Goal: Task Accomplishment & Management: Use online tool/utility

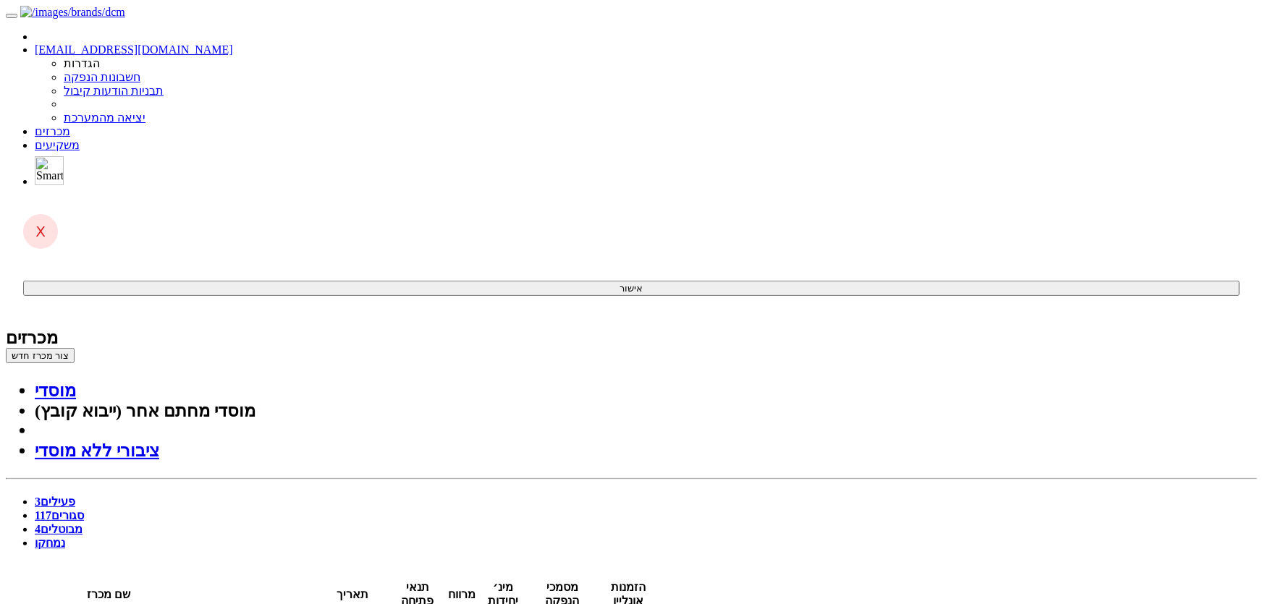
drag, startPoint x: 566, startPoint y: 449, endPoint x: 541, endPoint y: 454, distance: 25.1
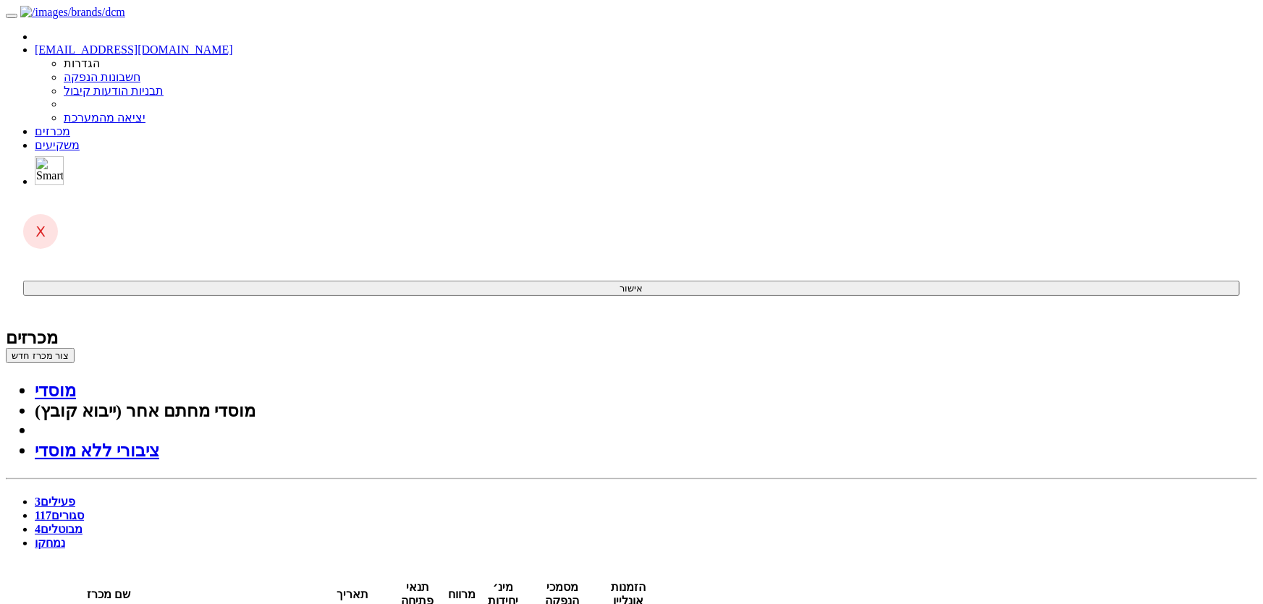
drag, startPoint x: 1131, startPoint y: 138, endPoint x: 1146, endPoint y: 11, distance: 127.6
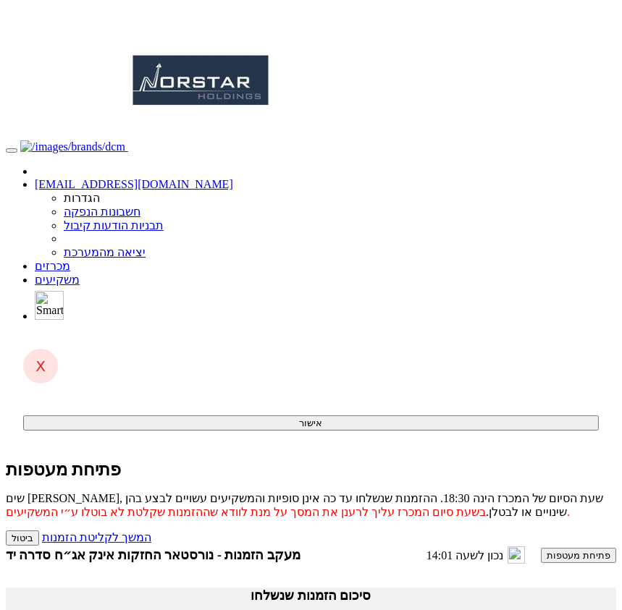
click at [70, 260] on link "מכרזים" at bounding box center [52, 266] width 35 height 12
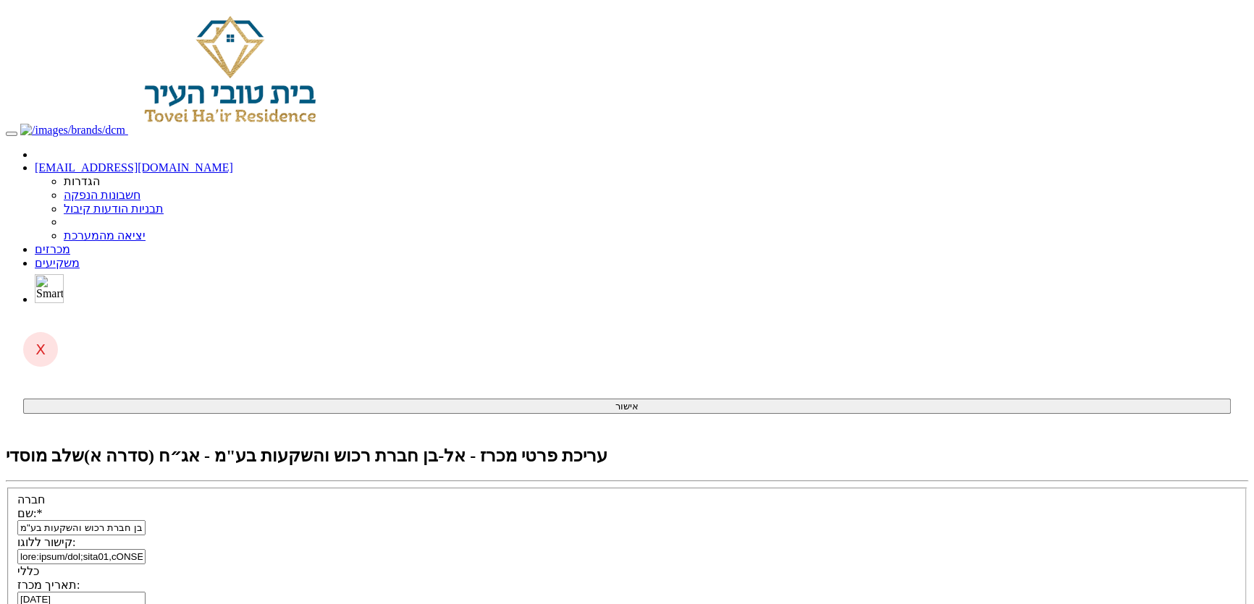
scroll to position [65, 0]
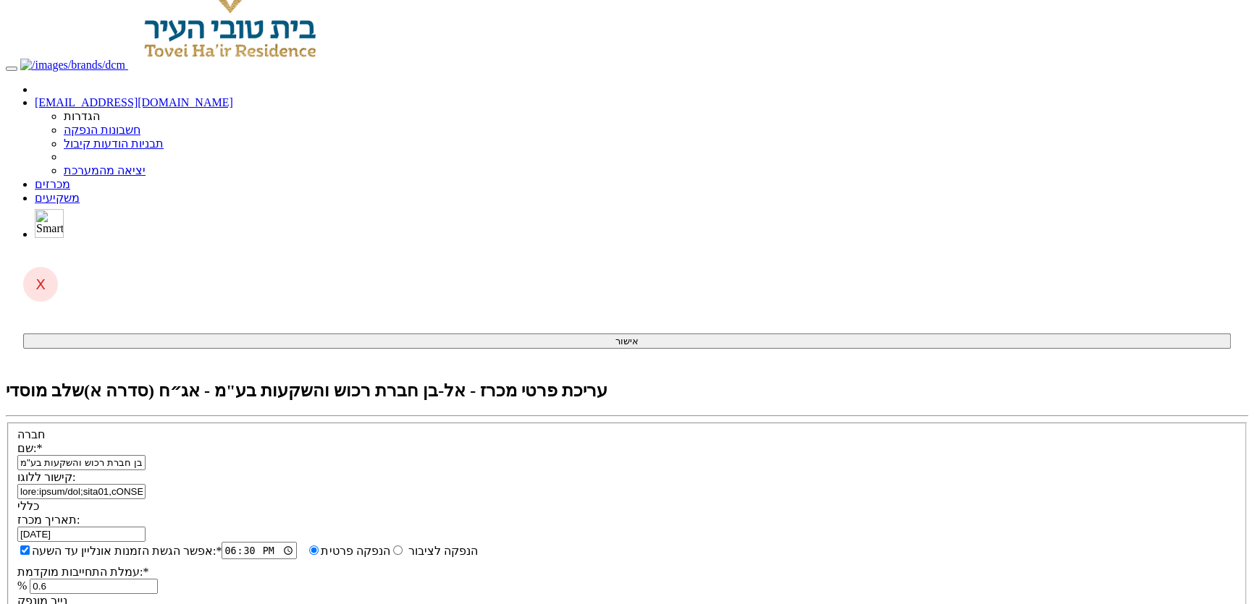
type input "0.01"
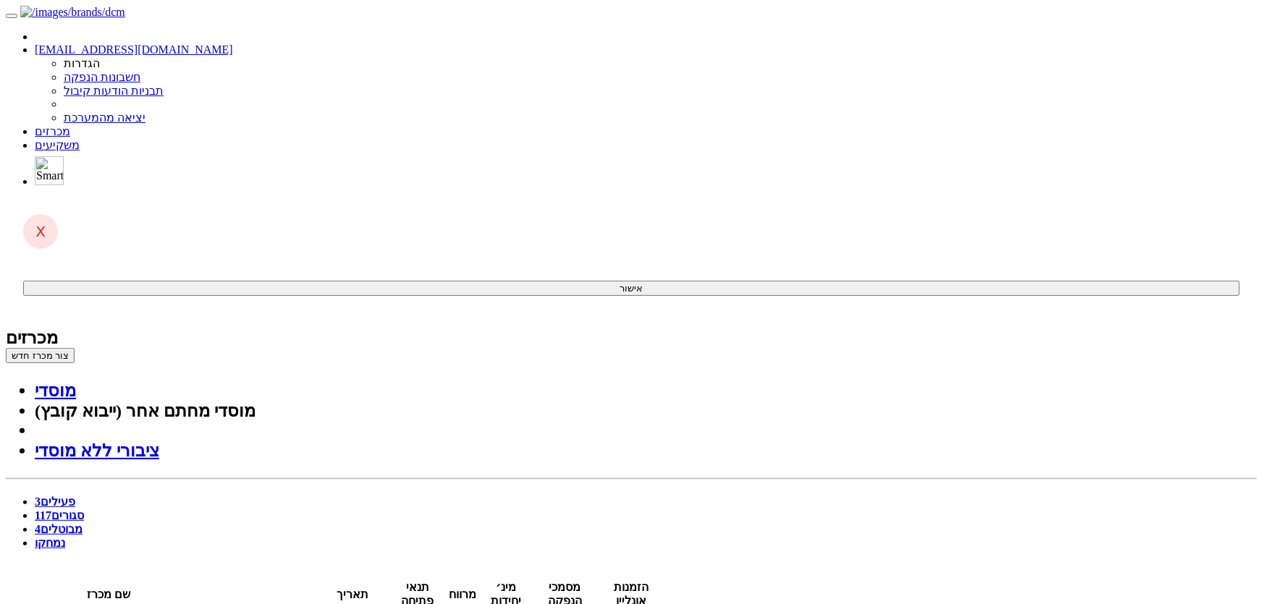
drag, startPoint x: 1141, startPoint y: 198, endPoint x: 1177, endPoint y: 36, distance: 165.4
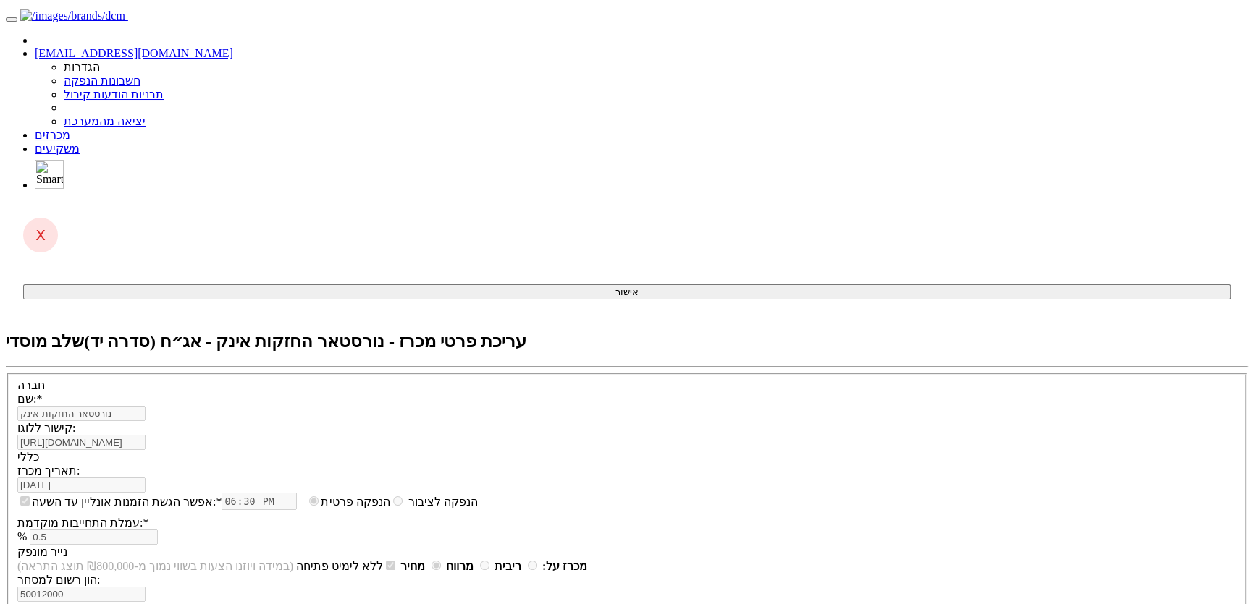
scroll to position [197, 0]
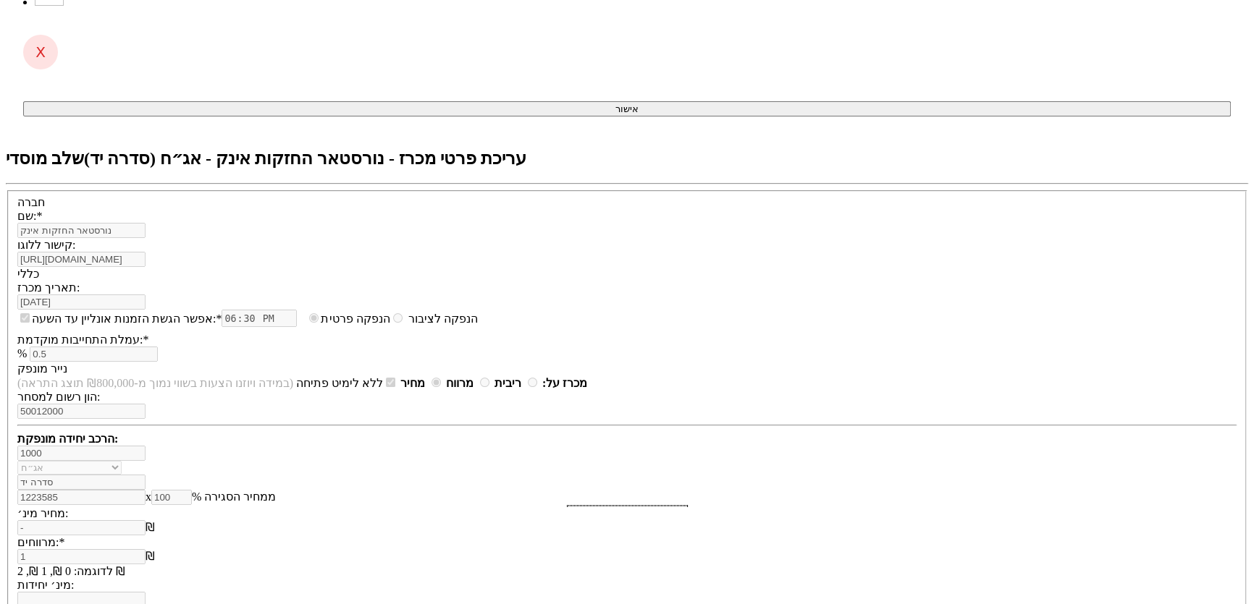
scroll to position [0, 0]
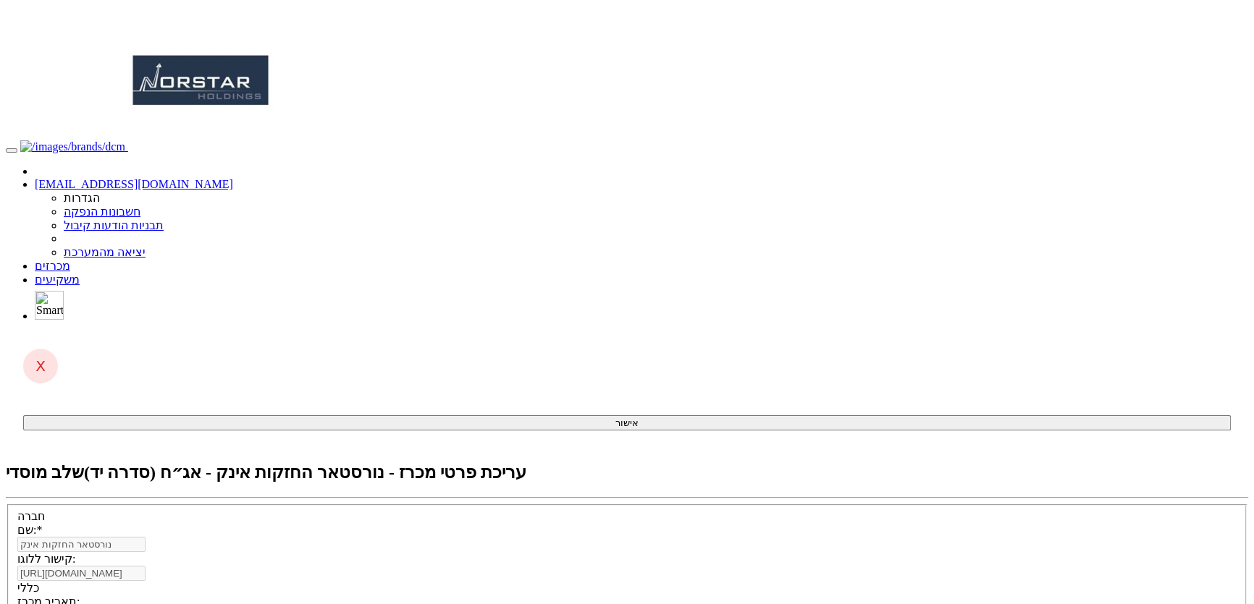
click at [70, 260] on link "מכרזים" at bounding box center [52, 266] width 35 height 12
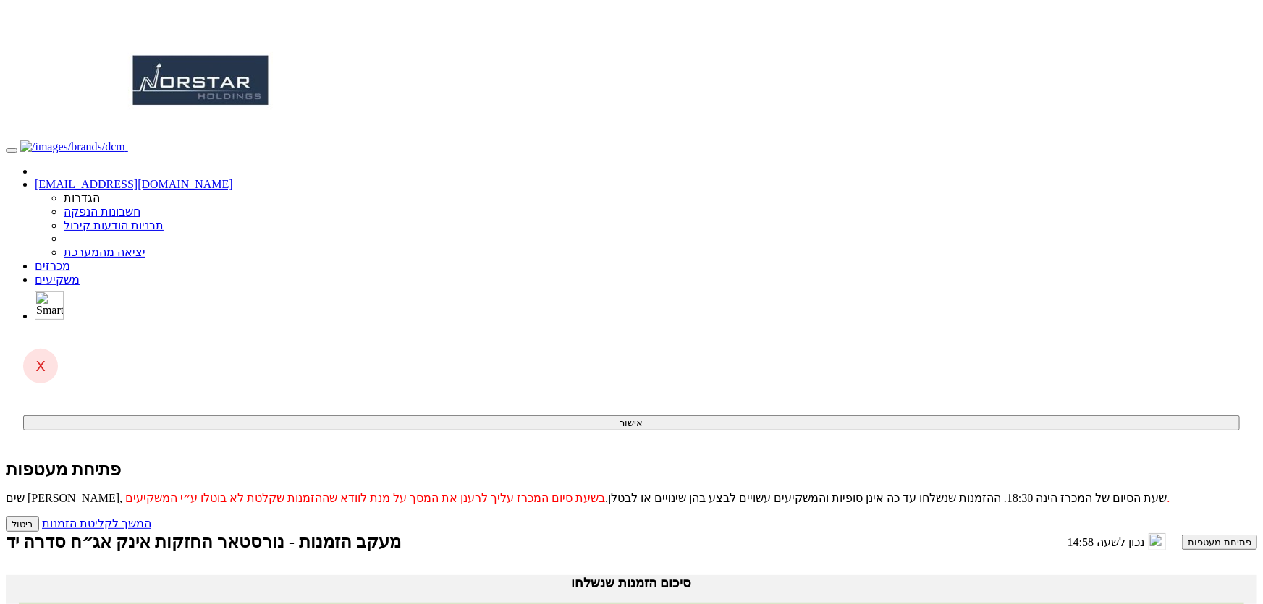
click at [70, 260] on link "מכרזים" at bounding box center [52, 266] width 35 height 12
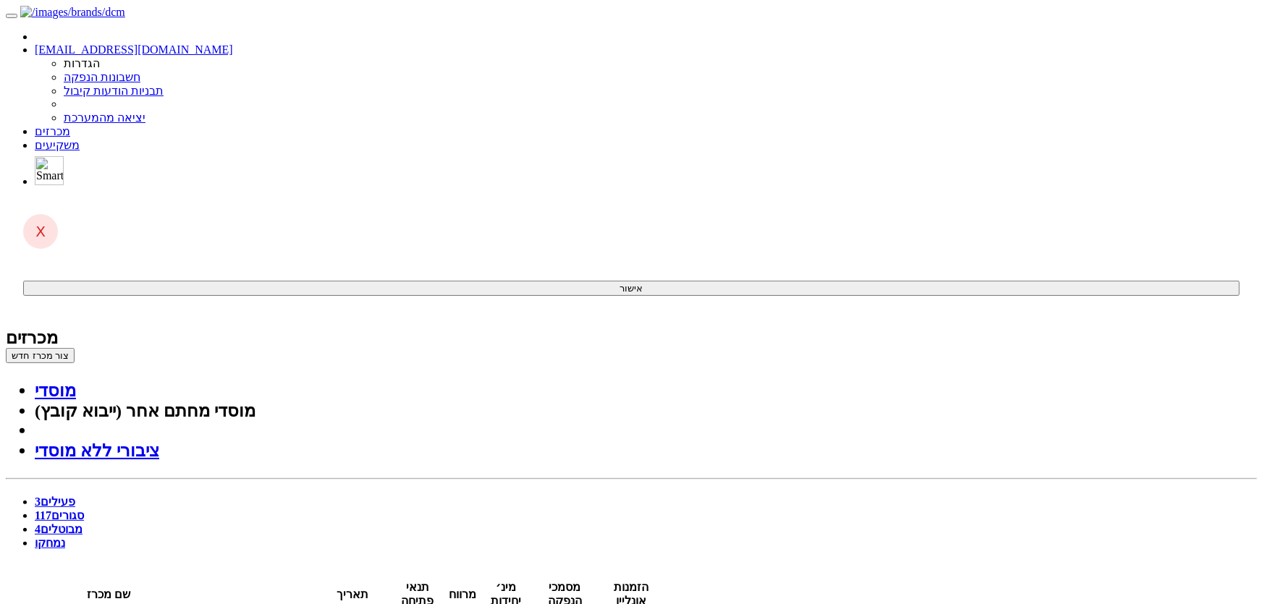
drag, startPoint x: 1065, startPoint y: 405, endPoint x: 1209, endPoint y: 17, distance: 413.8
drag, startPoint x: 122, startPoint y: 59, endPoint x: 261, endPoint y: 0, distance: 150.4
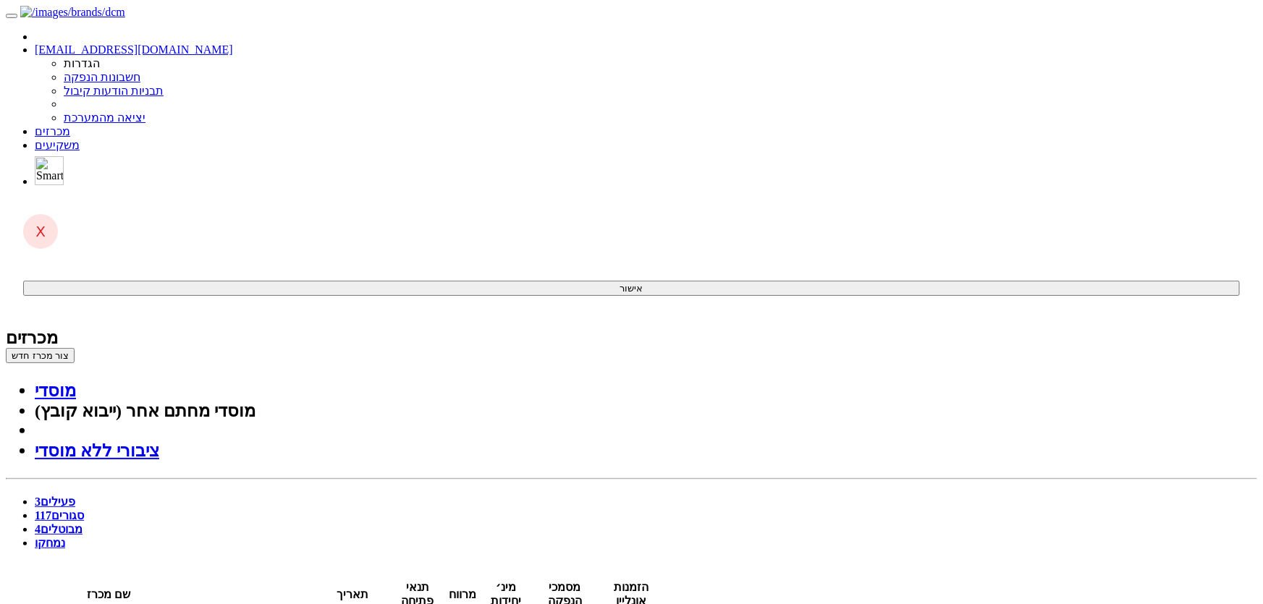
drag, startPoint x: 772, startPoint y: 431, endPoint x: 958, endPoint y: 72, distance: 403.7
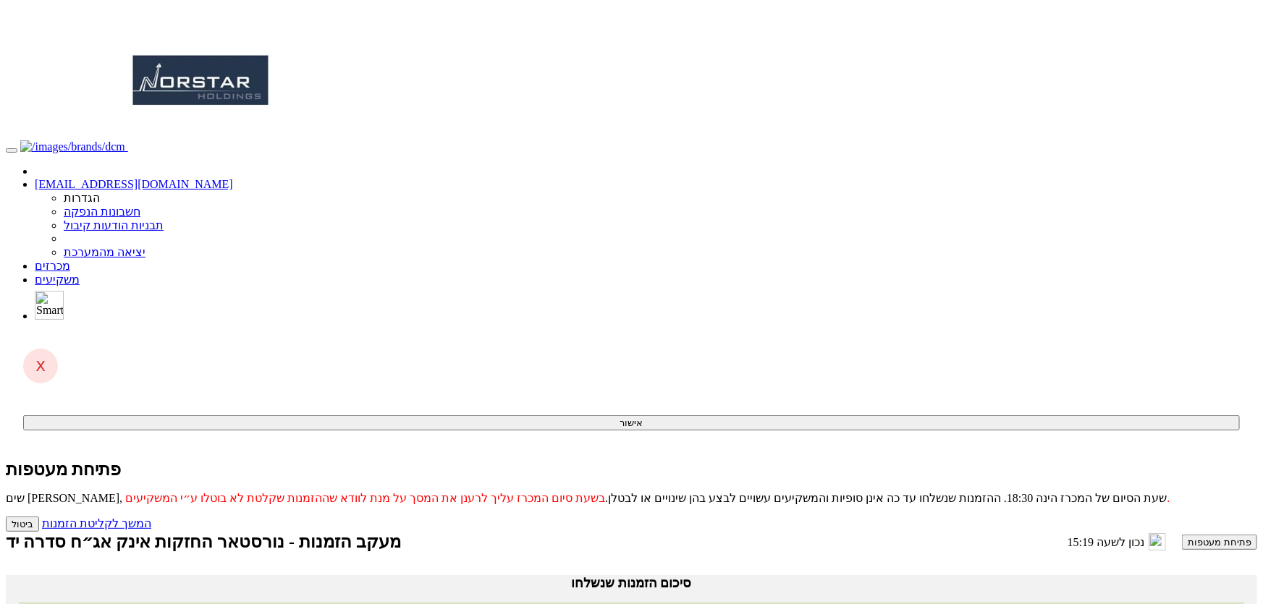
drag, startPoint x: 124, startPoint y: 217, endPoint x: 117, endPoint y: 246, distance: 29.8
click at [125, 219] on body "[EMAIL_ADDRESS][DOMAIN_NAME] הגדרות חשבונות הנפקה תבניות הודעות קיבול" at bounding box center [631, 481] width 1251 height 950
click at [148, 260] on body "[EMAIL_ADDRESS][DOMAIN_NAME] הגדרות חשבונות הנפקה תבניות הודעות קיבול" at bounding box center [631, 481] width 1251 height 950
drag, startPoint x: 1204, startPoint y: 178, endPoint x: 1230, endPoint y: 0, distance: 180.1
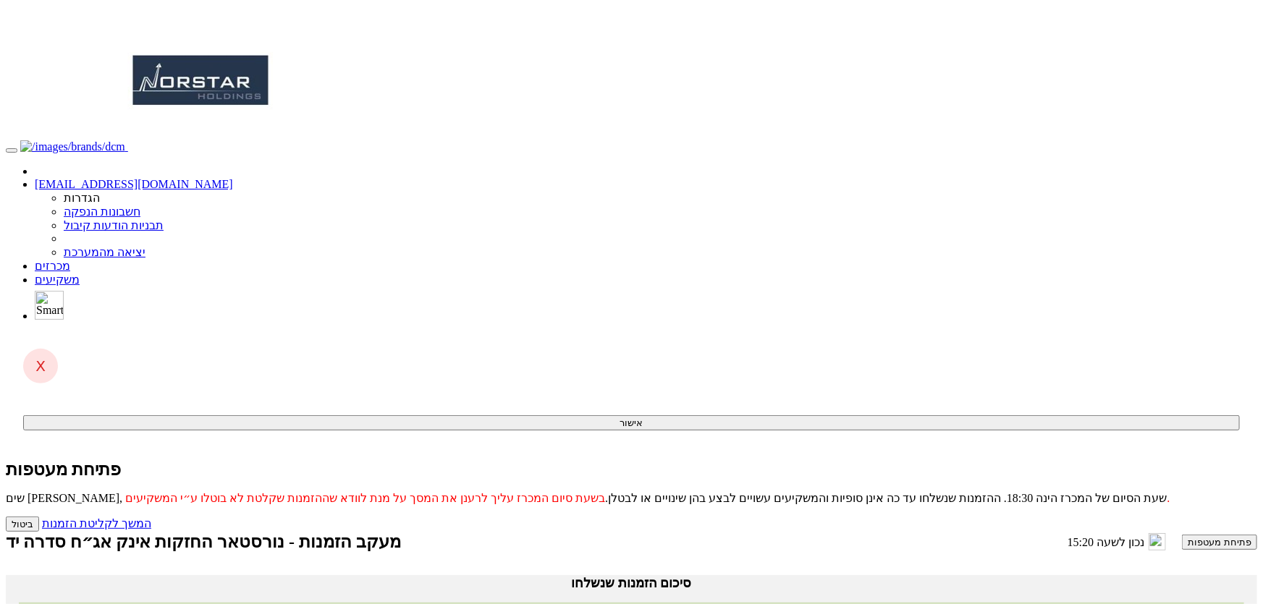
click at [1204, 177] on body "[EMAIL_ADDRESS][DOMAIN_NAME] הגדרות חשבונות הנפקה תבניות הודעות קיבול" at bounding box center [631, 481] width 1251 height 950
drag, startPoint x: 504, startPoint y: 25, endPoint x: 583, endPoint y: 26, distance: 79.6
click at [504, 165] on div "[EMAIL_ADDRESS][DOMAIN_NAME] הגדרות חשבונות הנפקה תבניות הודעות קיבול יציאה מהמ…" at bounding box center [631, 242] width 1251 height 155
click at [70, 260] on link "מכרזים" at bounding box center [52, 266] width 35 height 12
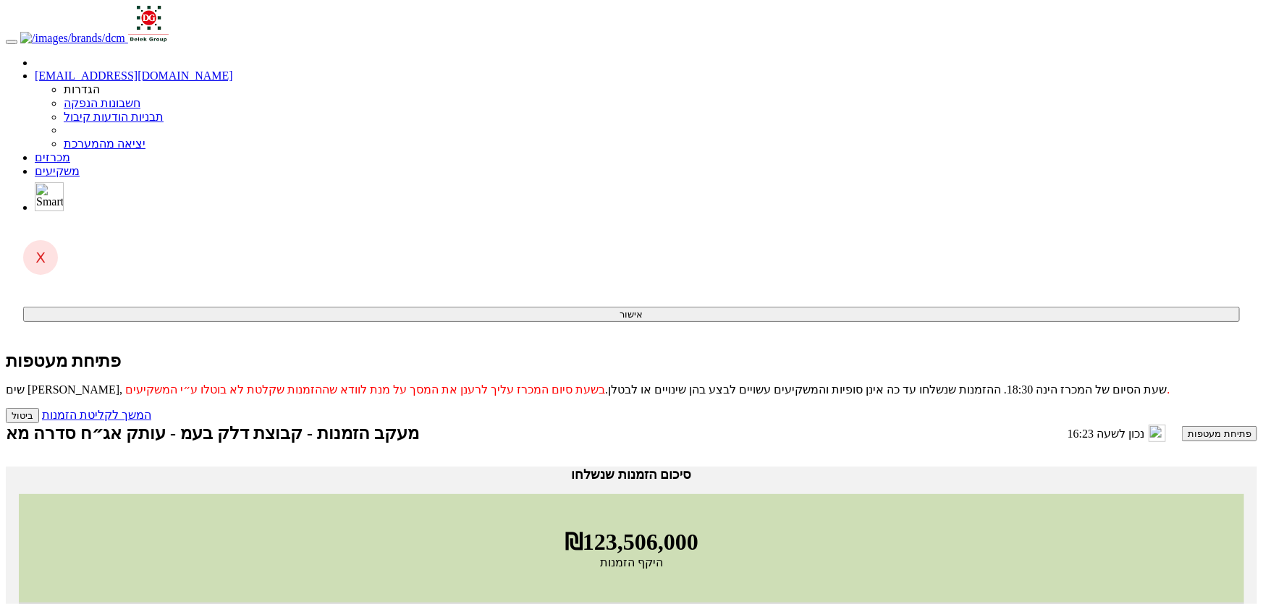
click at [70, 151] on link "מכרזים" at bounding box center [52, 157] width 35 height 12
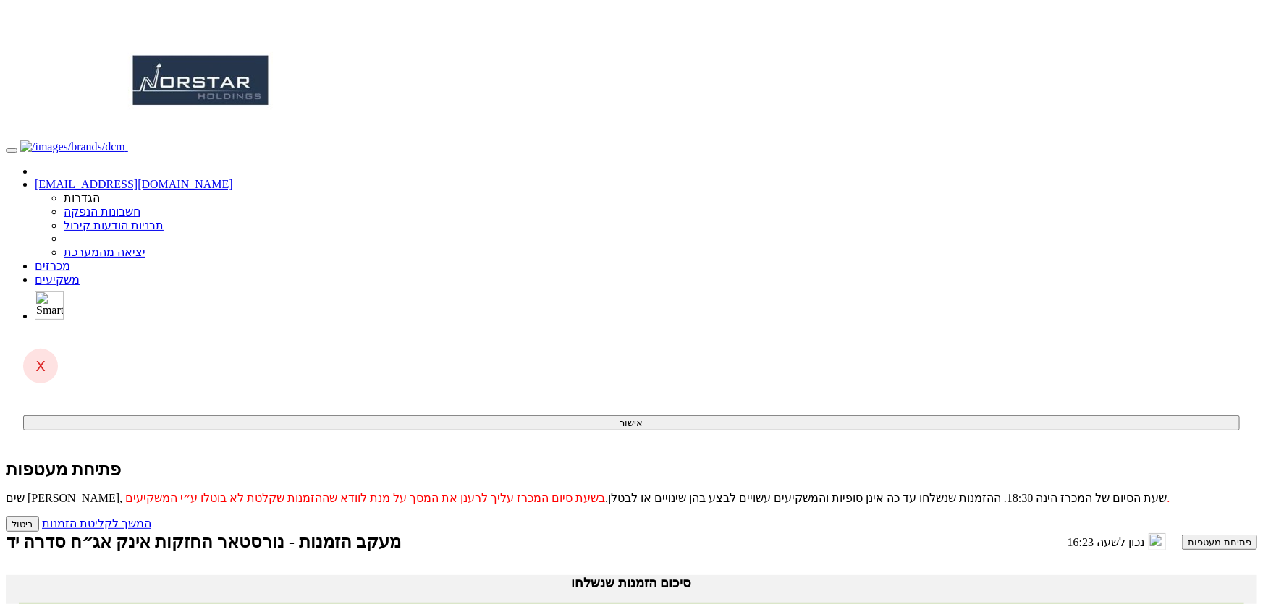
click at [70, 260] on span at bounding box center [70, 266] width 0 height 12
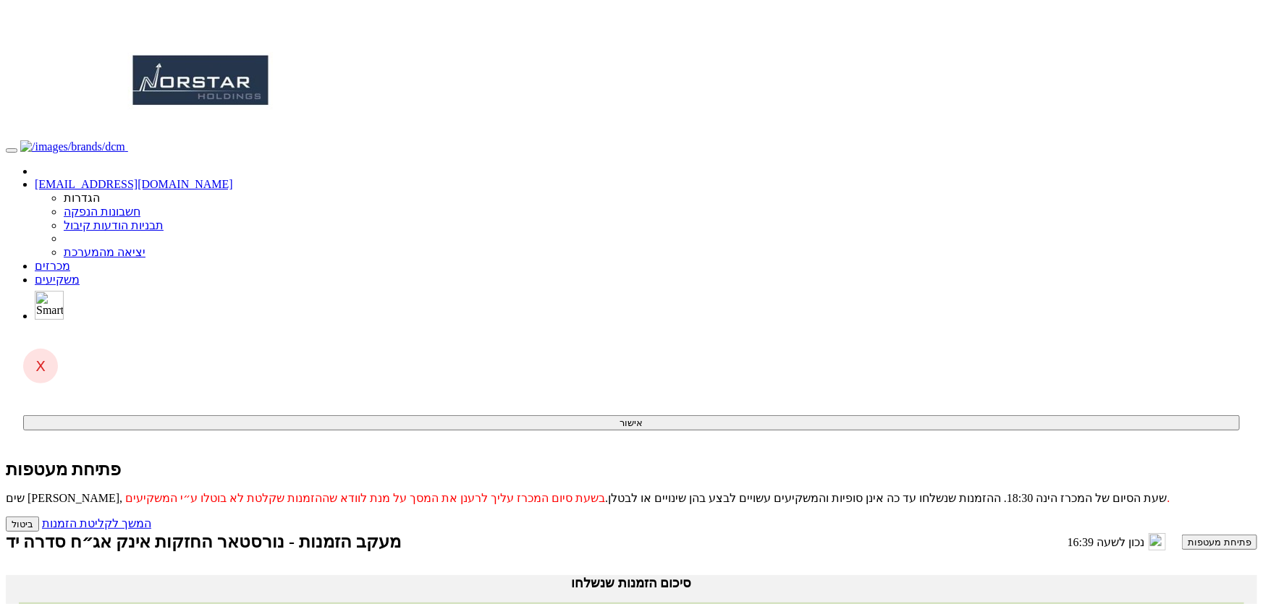
click at [70, 260] on link "מכרזים" at bounding box center [52, 266] width 35 height 12
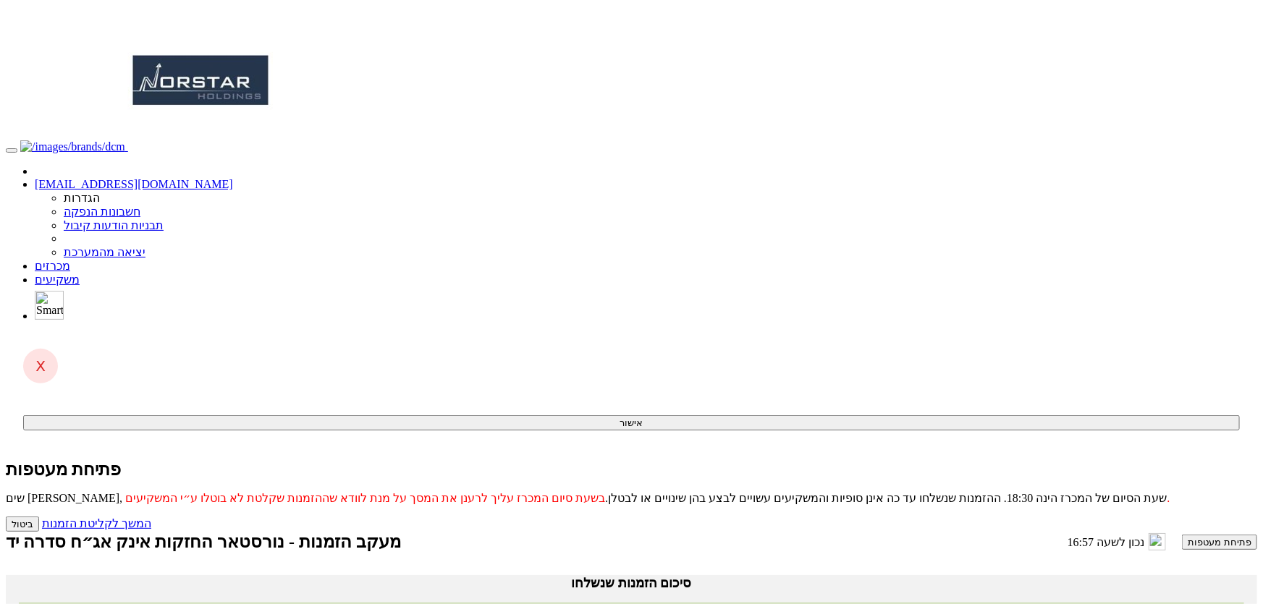
click at [70, 260] on link "מכרזים" at bounding box center [52, 266] width 35 height 12
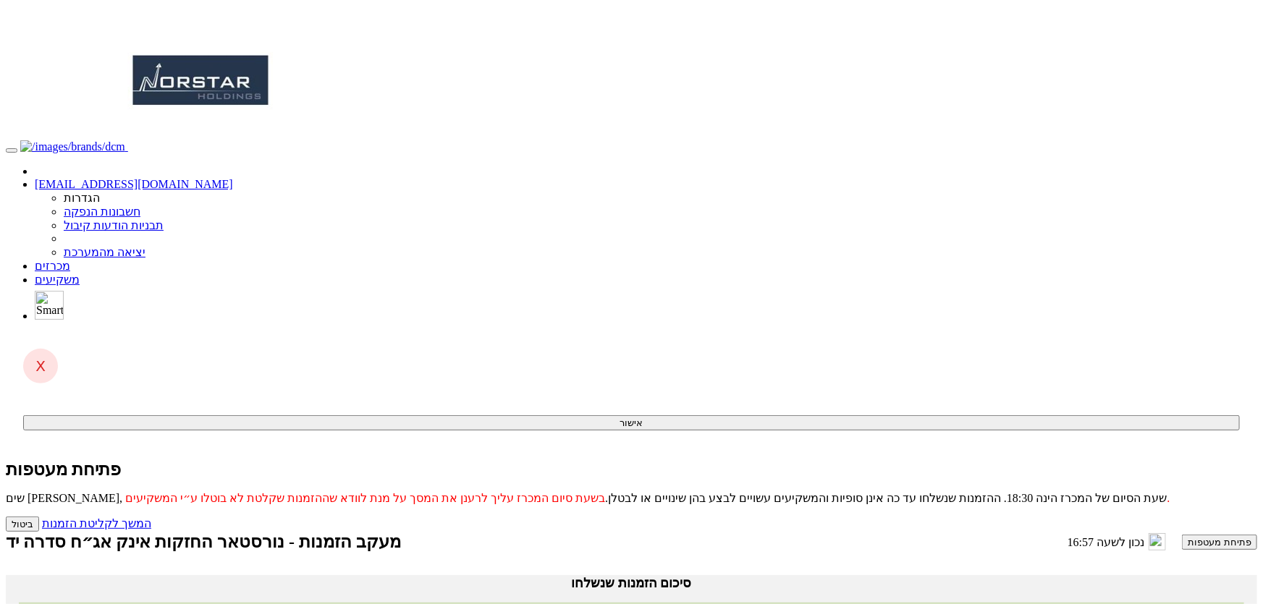
click at [1136, 179] on body "idom@dcapital.co.il הגדרות חשבונות הנפקה תבניות הודעות קיבול" at bounding box center [631, 481] width 1251 height 950
click at [70, 260] on link "מכרזים" at bounding box center [52, 266] width 35 height 12
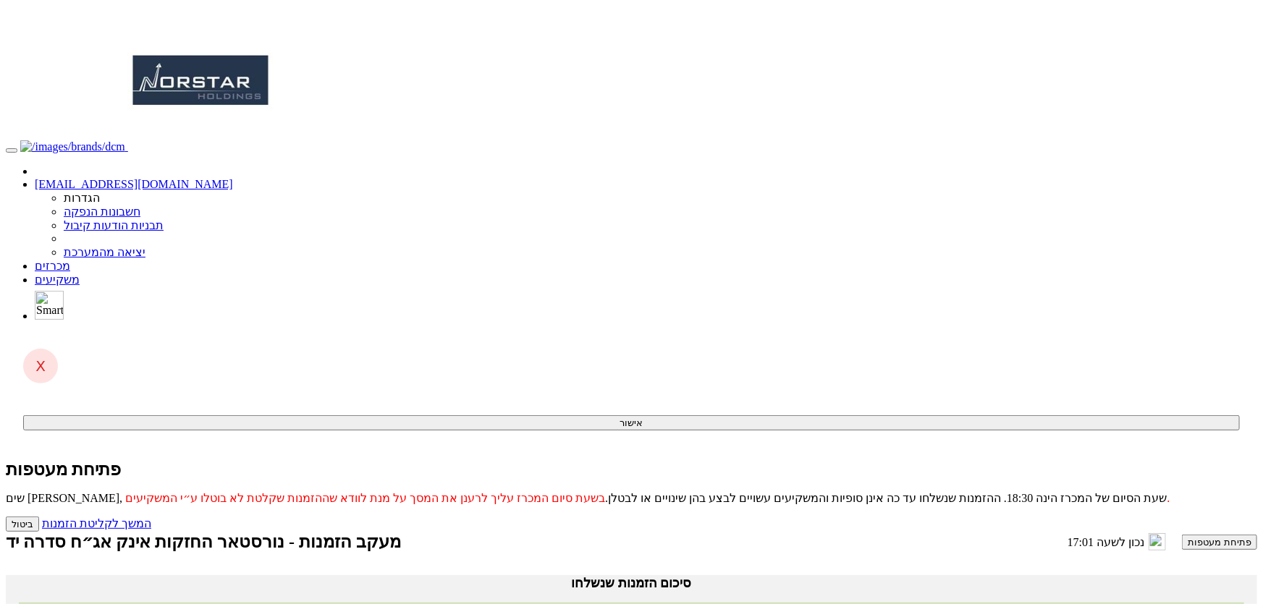
click at [1133, 260] on body "idom@dcapital.co.il הגדרות חשבונות הנפקה תבניות הודעות קיבול" at bounding box center [631, 481] width 1251 height 950
click at [70, 260] on link "מכרזים" at bounding box center [52, 266] width 35 height 12
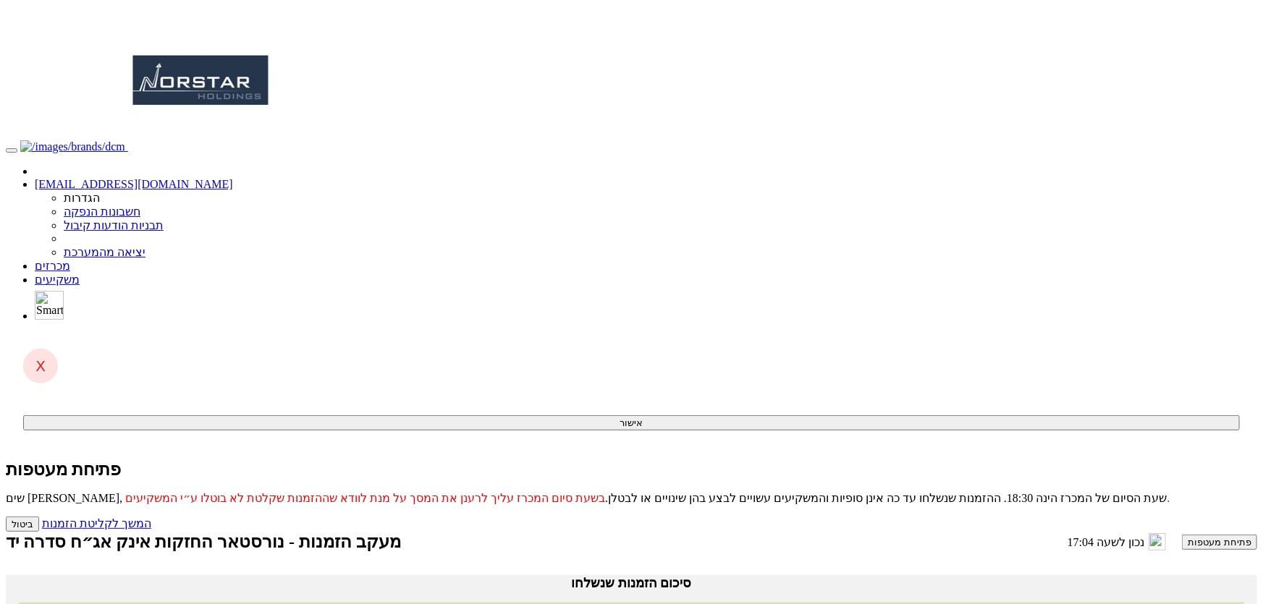
click at [1182, 535] on button "פתיחת מעטפות" at bounding box center [1219, 542] width 75 height 15
click at [151, 517] on link "המשך לקליטת הזמנות" at bounding box center [96, 523] width 109 height 12
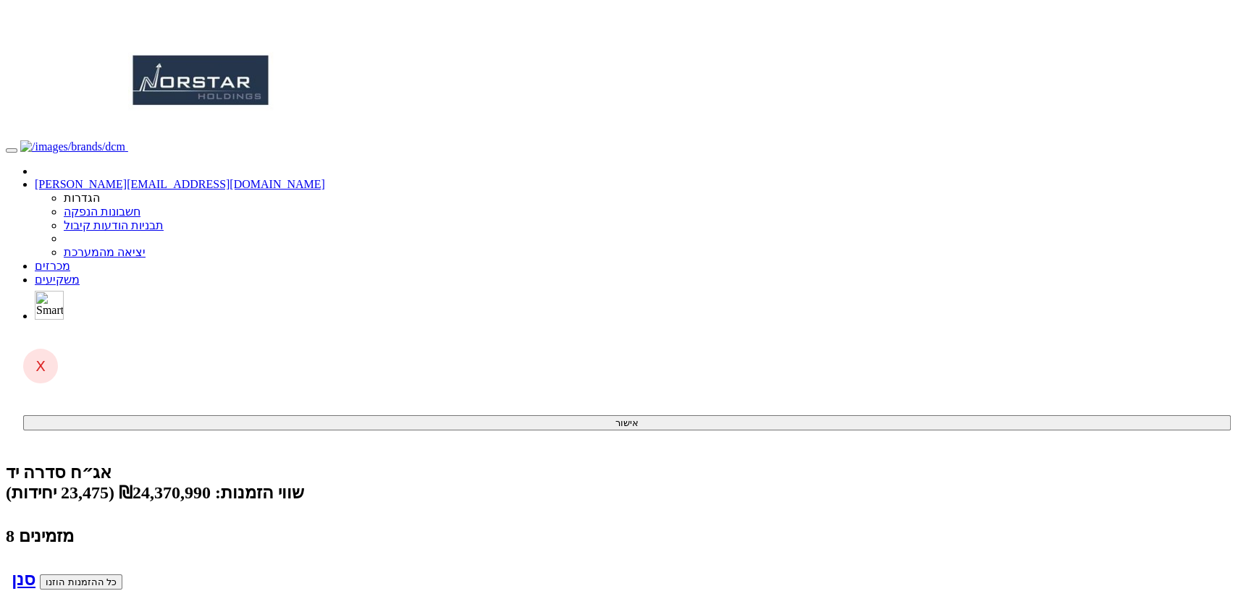
click at [70, 260] on span at bounding box center [70, 266] width 0 height 12
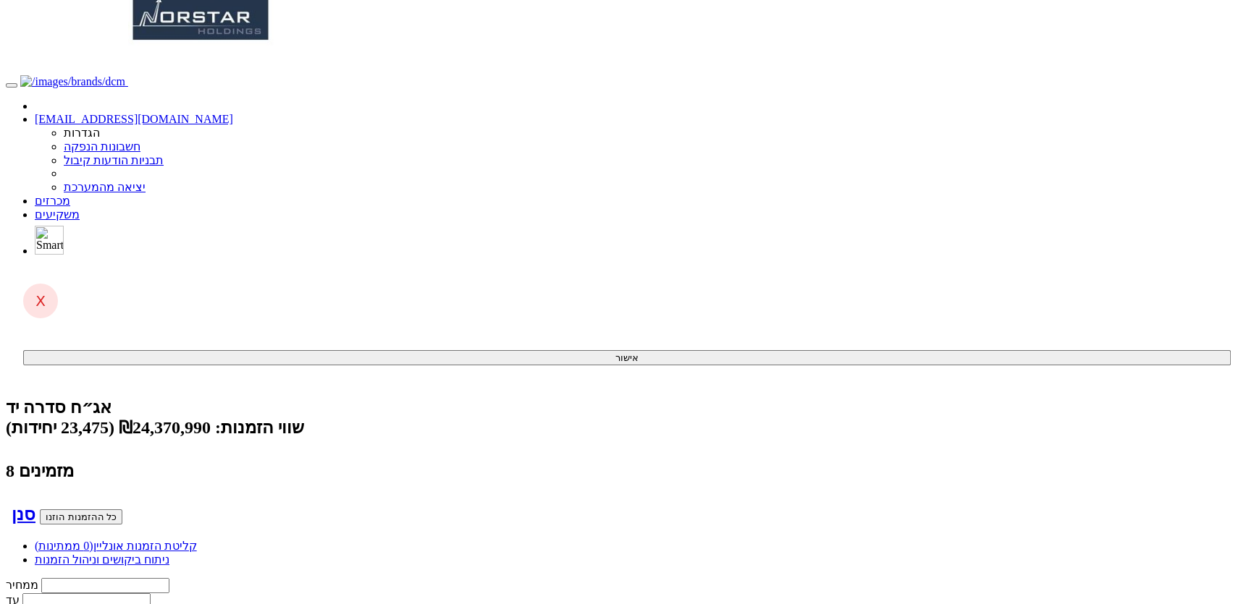
click at [70, 195] on link "מכרזים" at bounding box center [52, 201] width 35 height 12
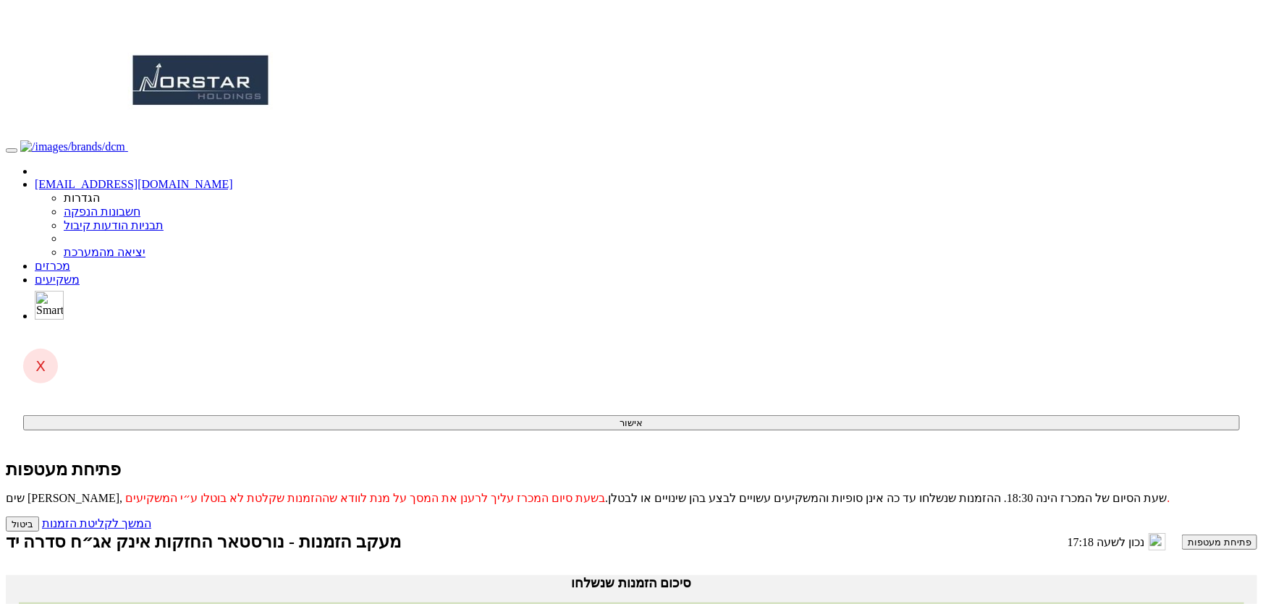
click at [70, 260] on link "מכרזים" at bounding box center [52, 266] width 35 height 12
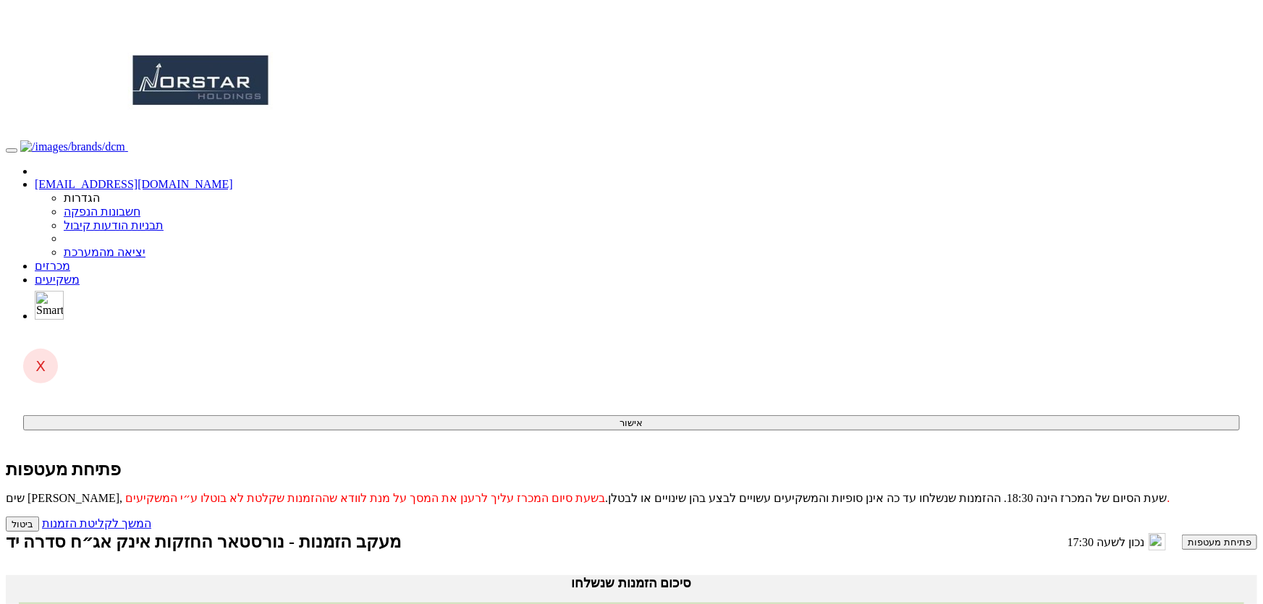
click at [70, 260] on link "מכרזים" at bounding box center [52, 266] width 35 height 12
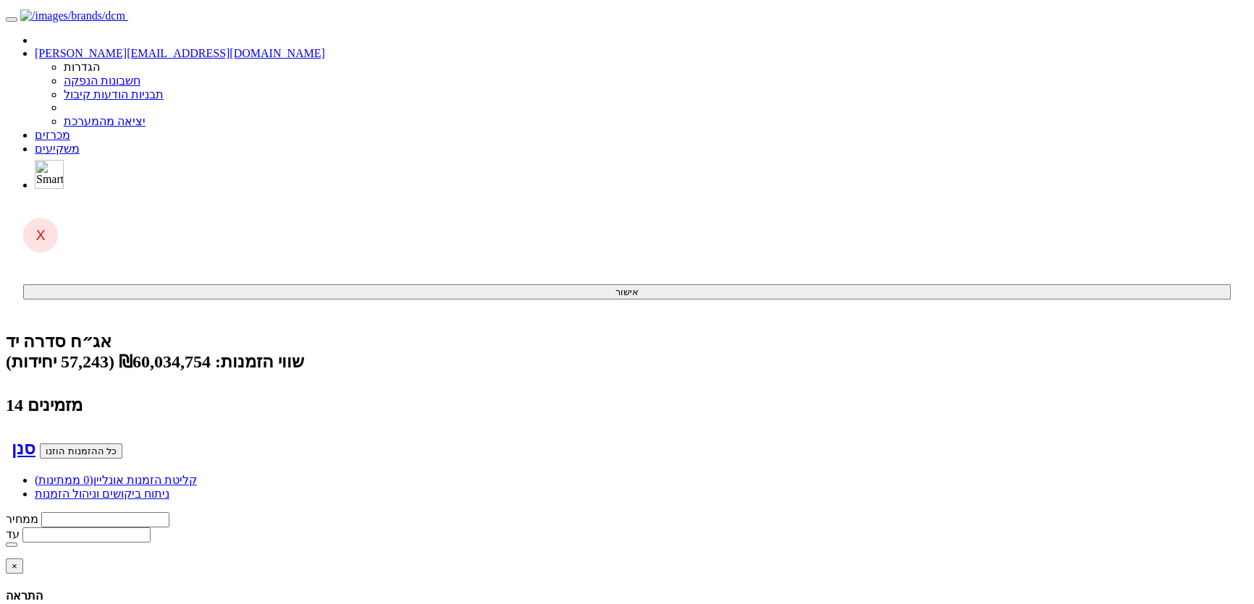
scroll to position [197, 0]
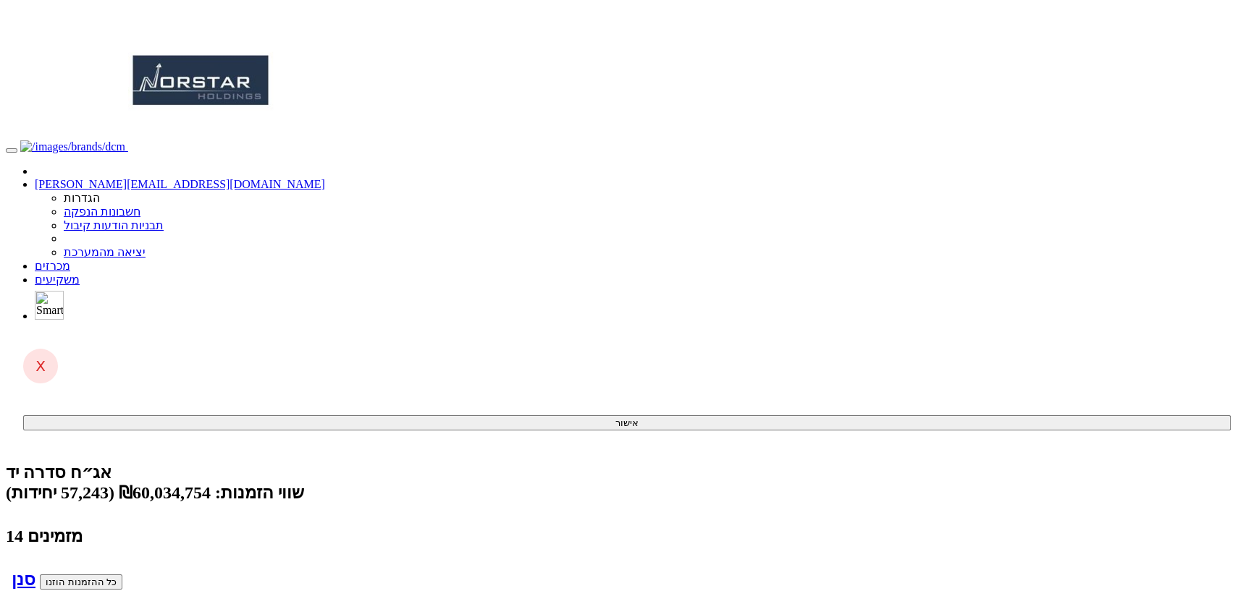
click at [774, 483] on div "שווי הזמנות: ₪60,034,754 (57,243 יחידות)" at bounding box center [627, 493] width 1242 height 20
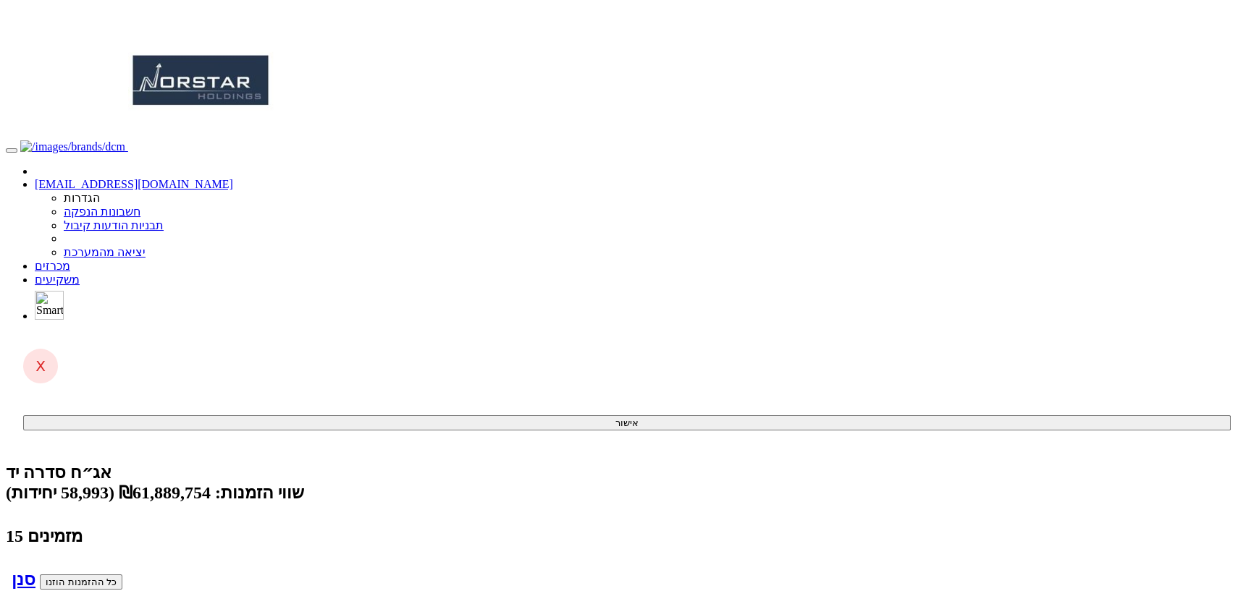
click at [70, 260] on link "מכרזים" at bounding box center [52, 266] width 35 height 12
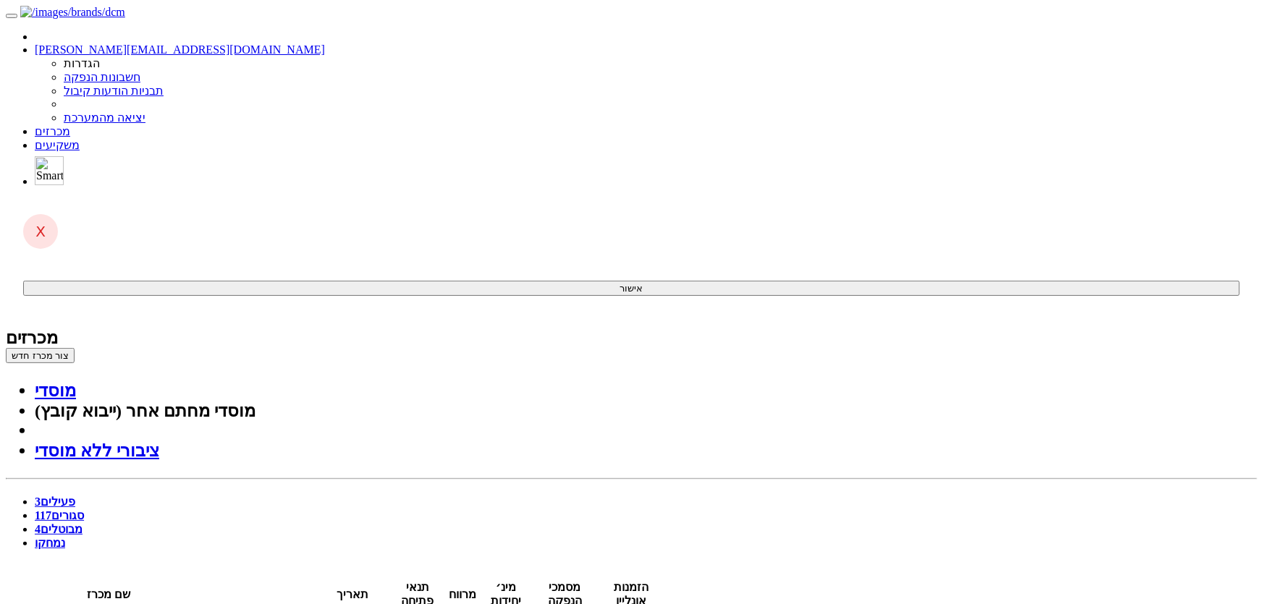
drag, startPoint x: 1180, startPoint y: 251, endPoint x: 1099, endPoint y: 261, distance: 81.7
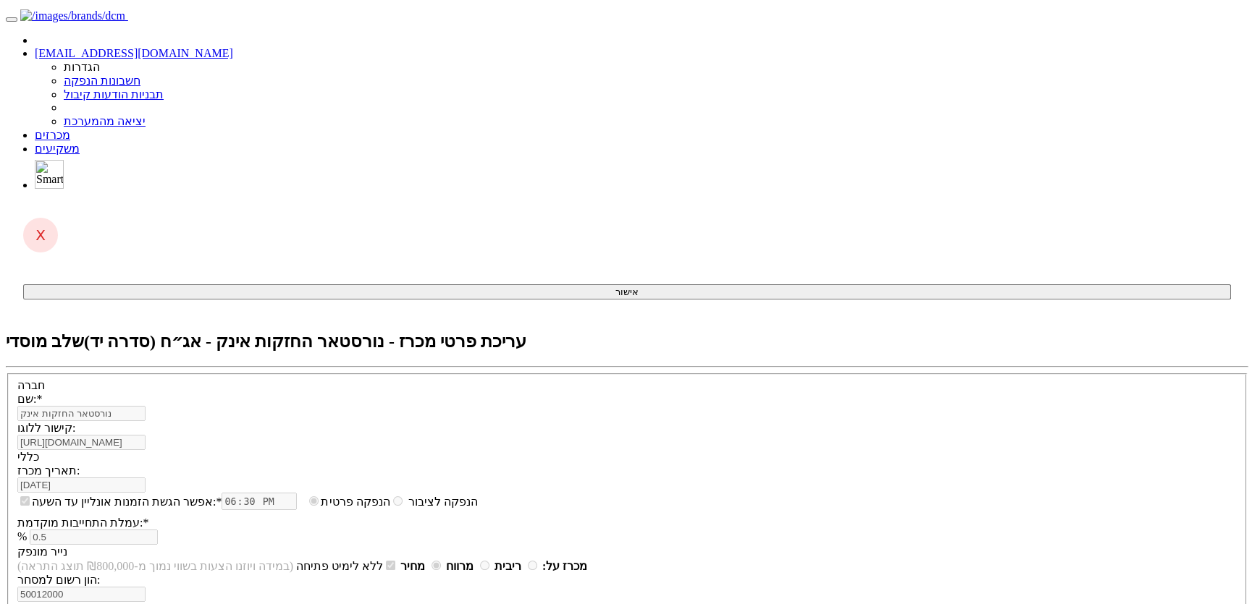
scroll to position [197, 0]
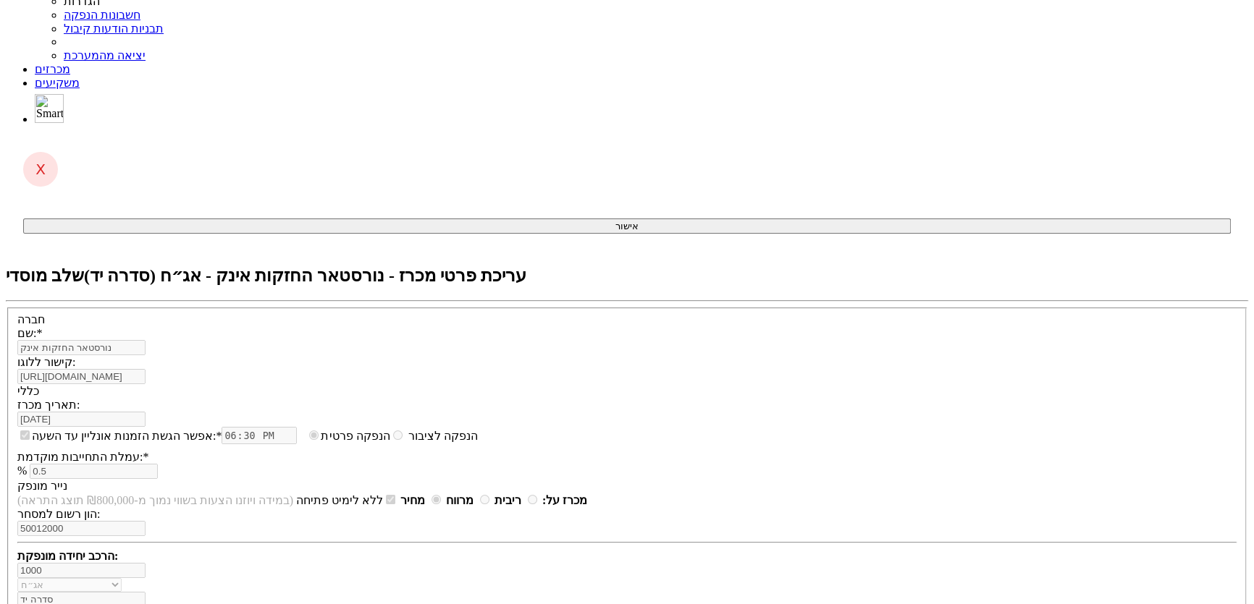
type input "2.01"
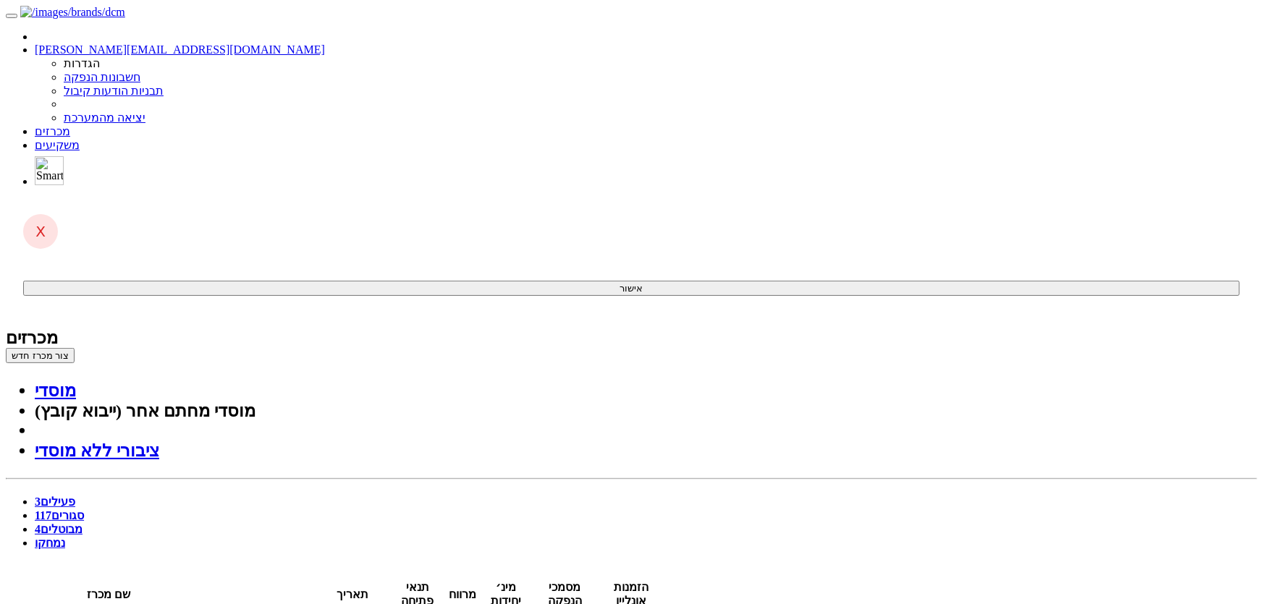
drag, startPoint x: 785, startPoint y: 255, endPoint x: 655, endPoint y: 244, distance: 130.0
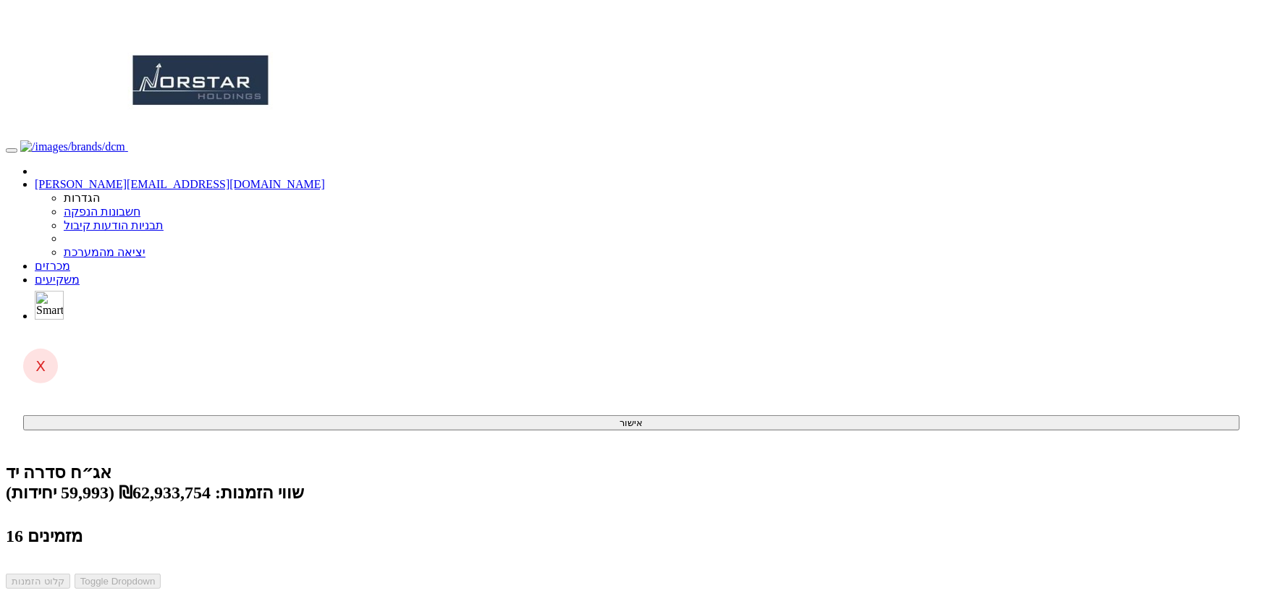
drag, startPoint x: 0, startPoint y: 0, endPoint x: 827, endPoint y: 119, distance: 835.1
drag, startPoint x: 1182, startPoint y: 84, endPoint x: 1184, endPoint y: 19, distance: 65.2
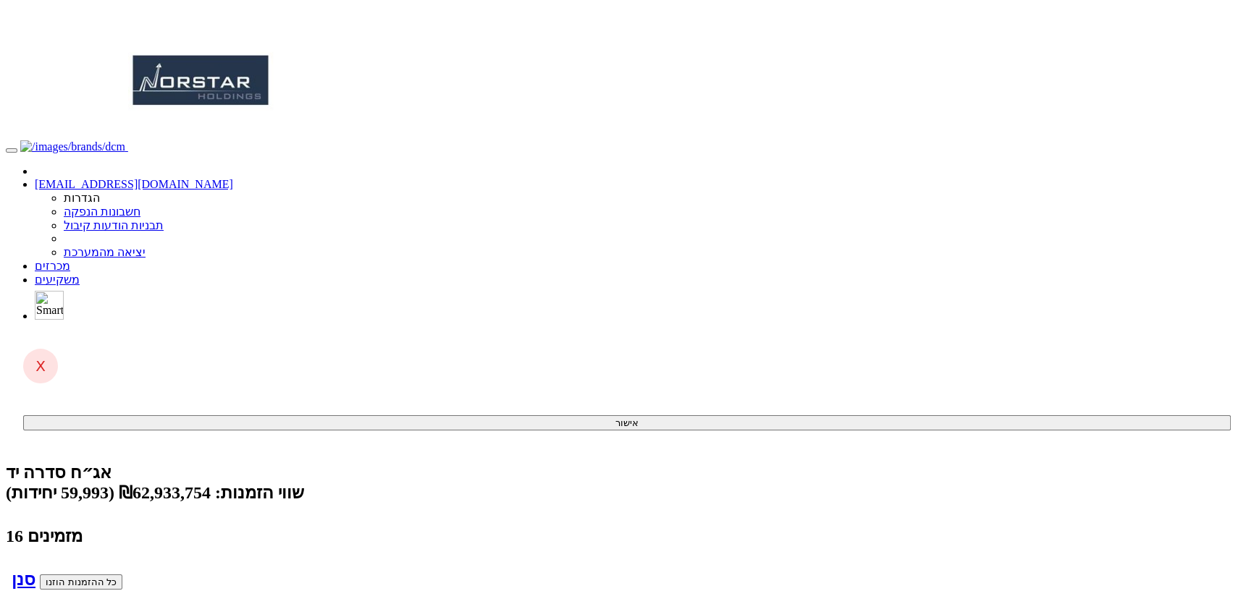
click at [70, 260] on span at bounding box center [70, 266] width 0 height 12
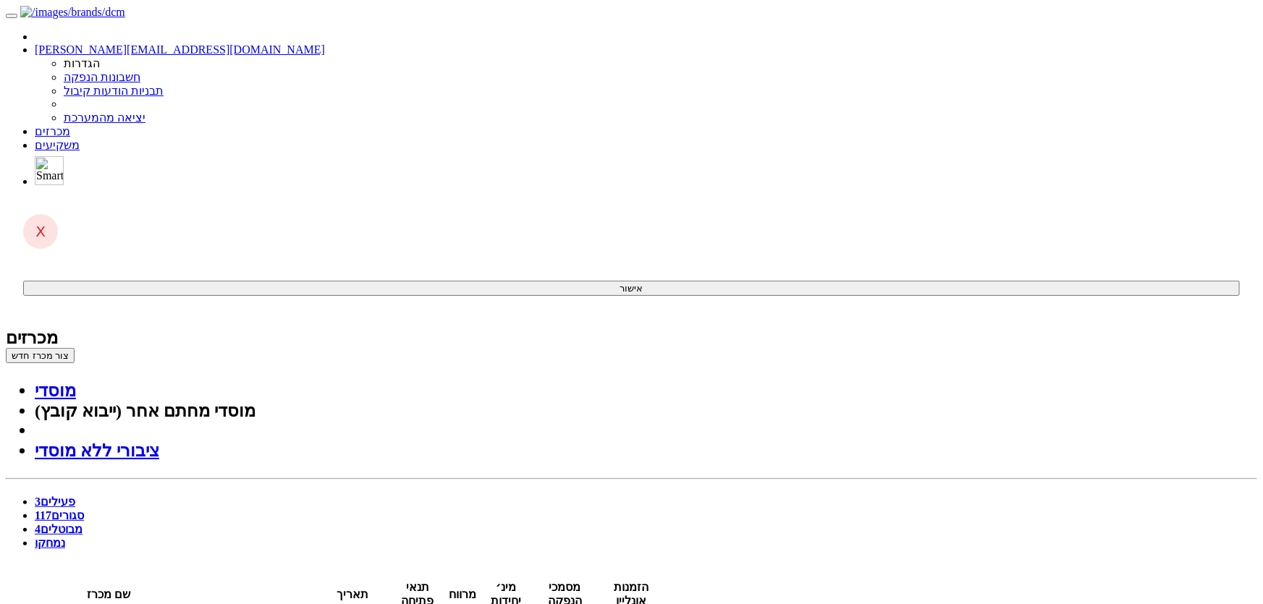
click at [84, 510] on link "סגורים 117" at bounding box center [59, 516] width 49 height 12
click at [75, 496] on link "פעילים 3" at bounding box center [55, 502] width 41 height 12
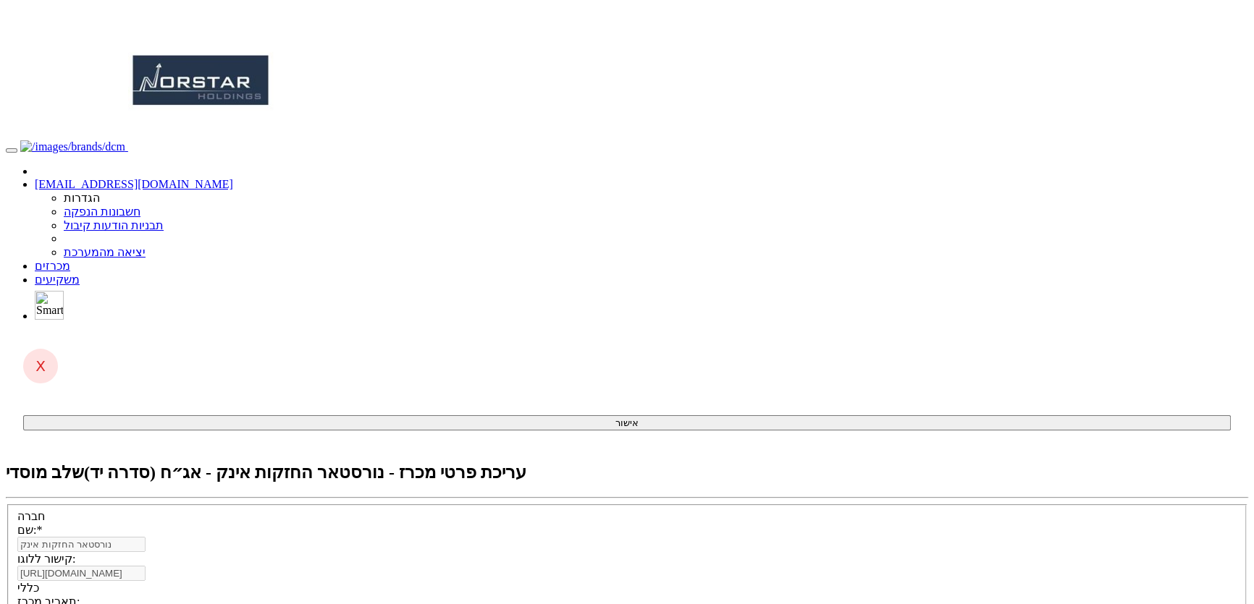
scroll to position [197, 0]
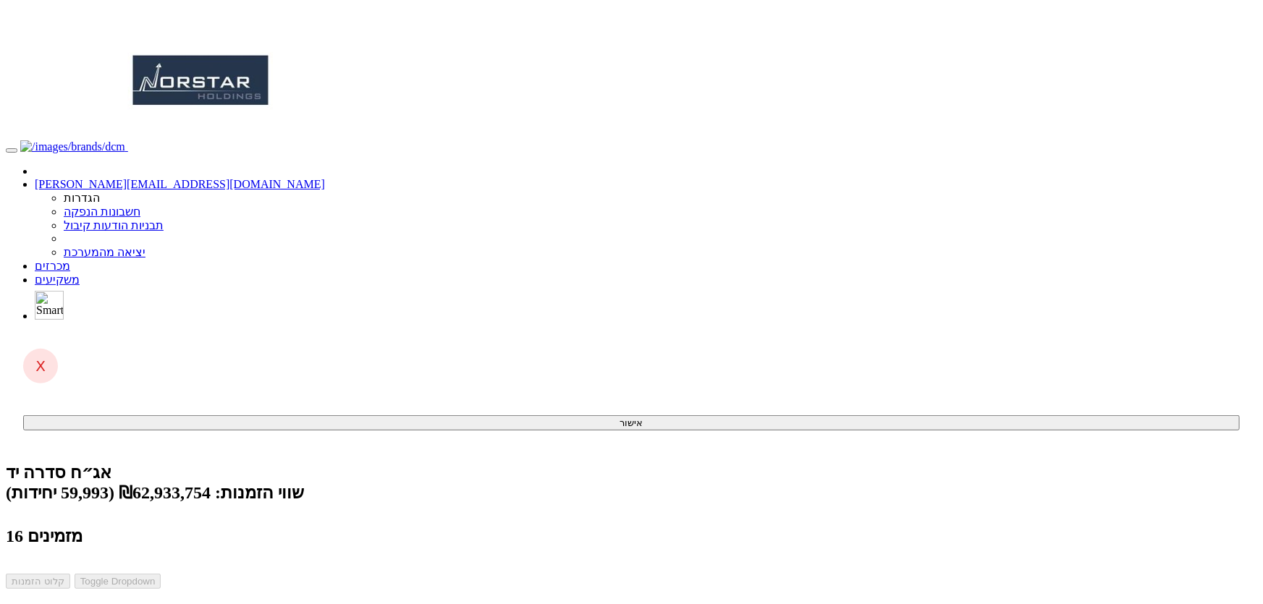
click at [70, 260] on link "מכרזים" at bounding box center [52, 266] width 35 height 12
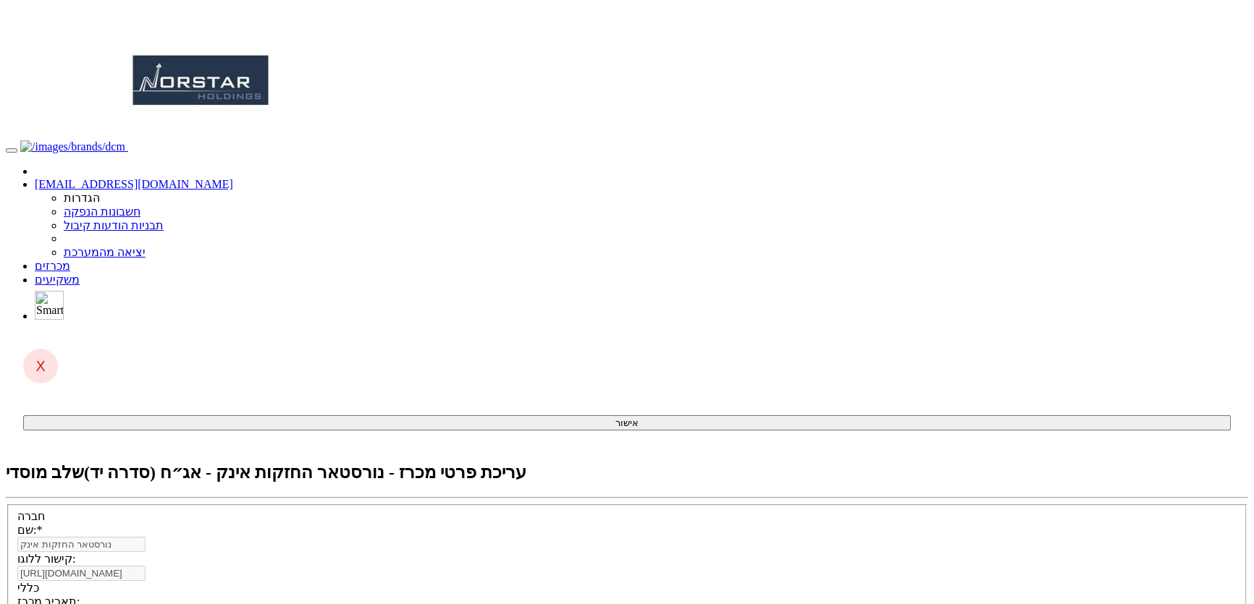
scroll to position [263, 0]
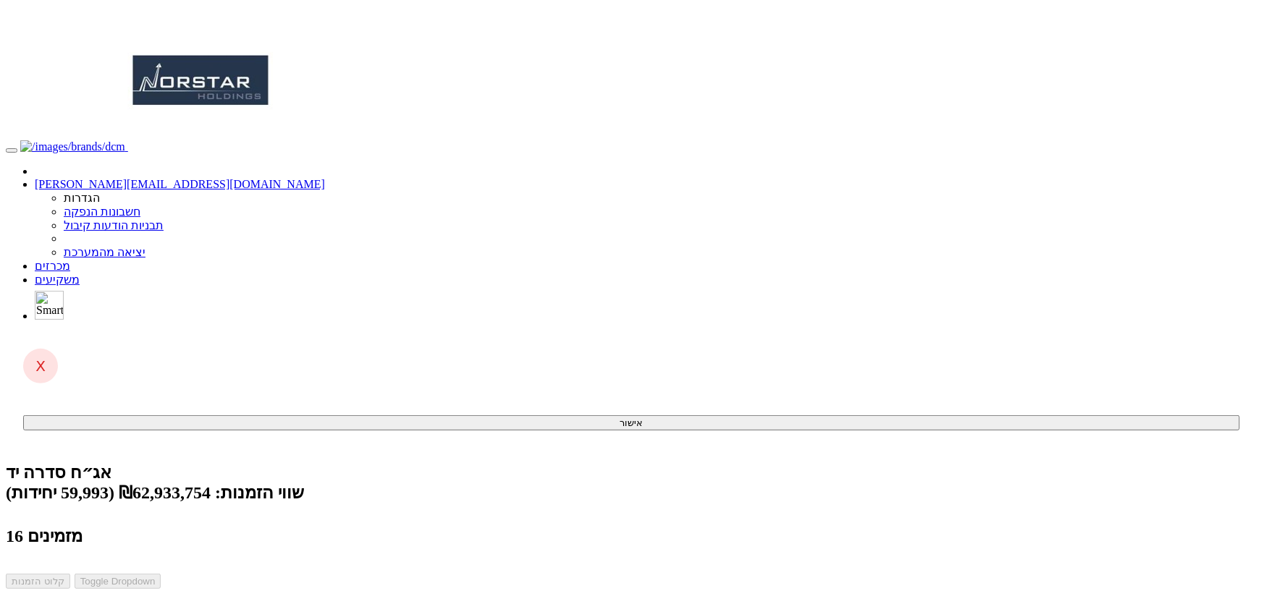
drag, startPoint x: 1212, startPoint y: 198, endPoint x: 1206, endPoint y: 125, distance: 72.7
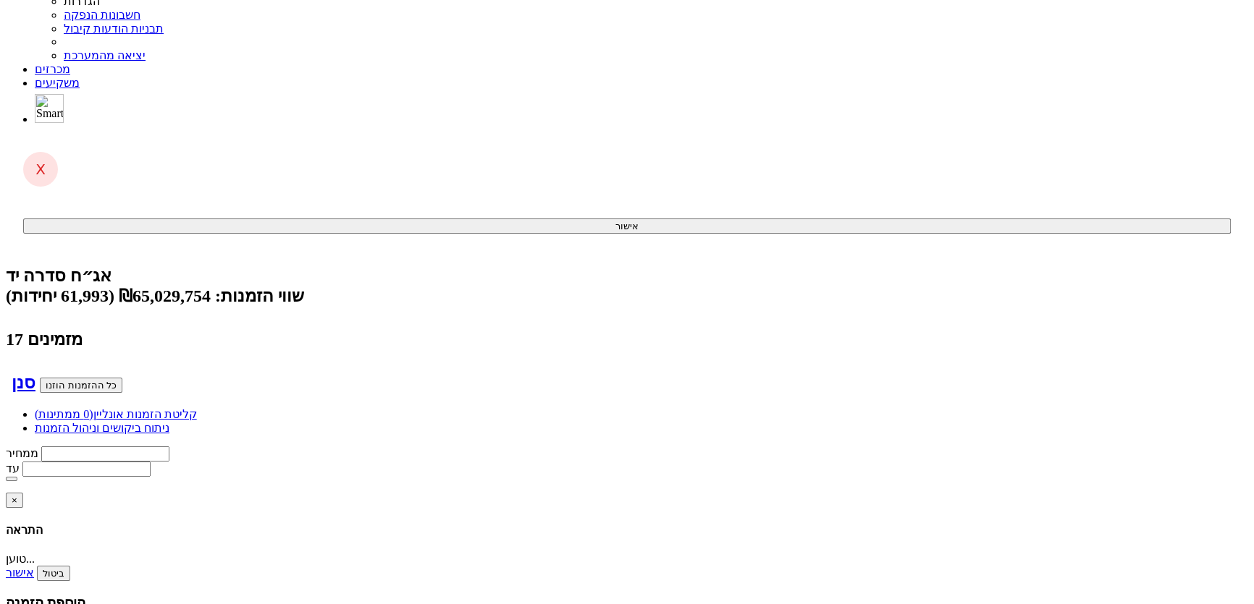
scroll to position [263, 0]
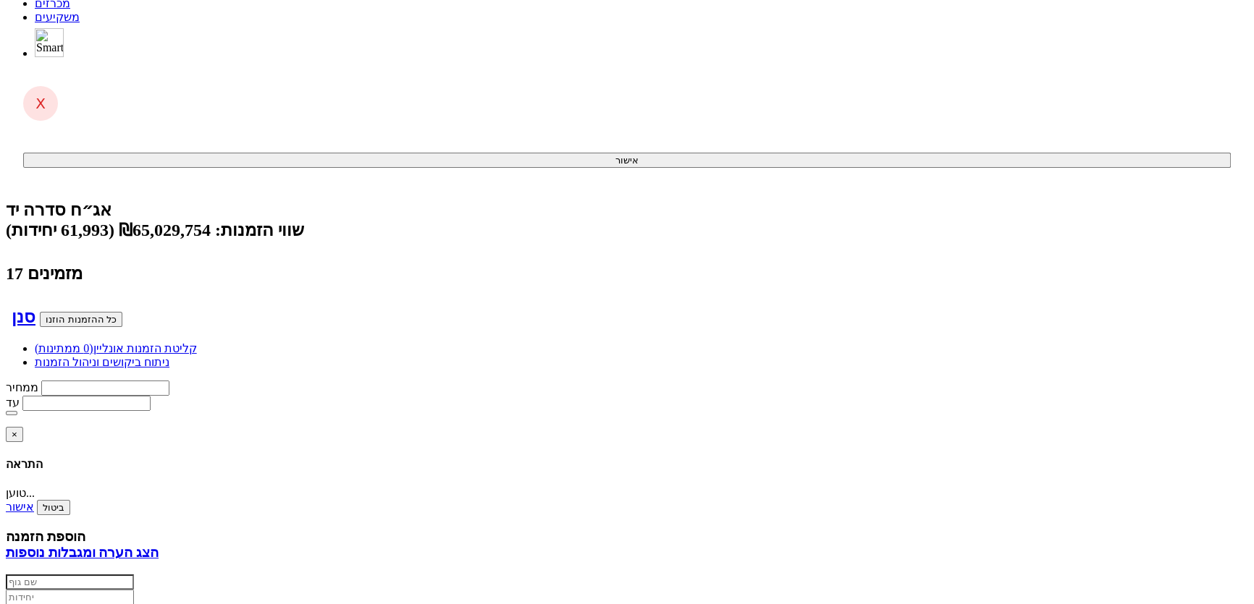
drag, startPoint x: 0, startPoint y: 0, endPoint x: 1130, endPoint y: 294, distance: 1167.4
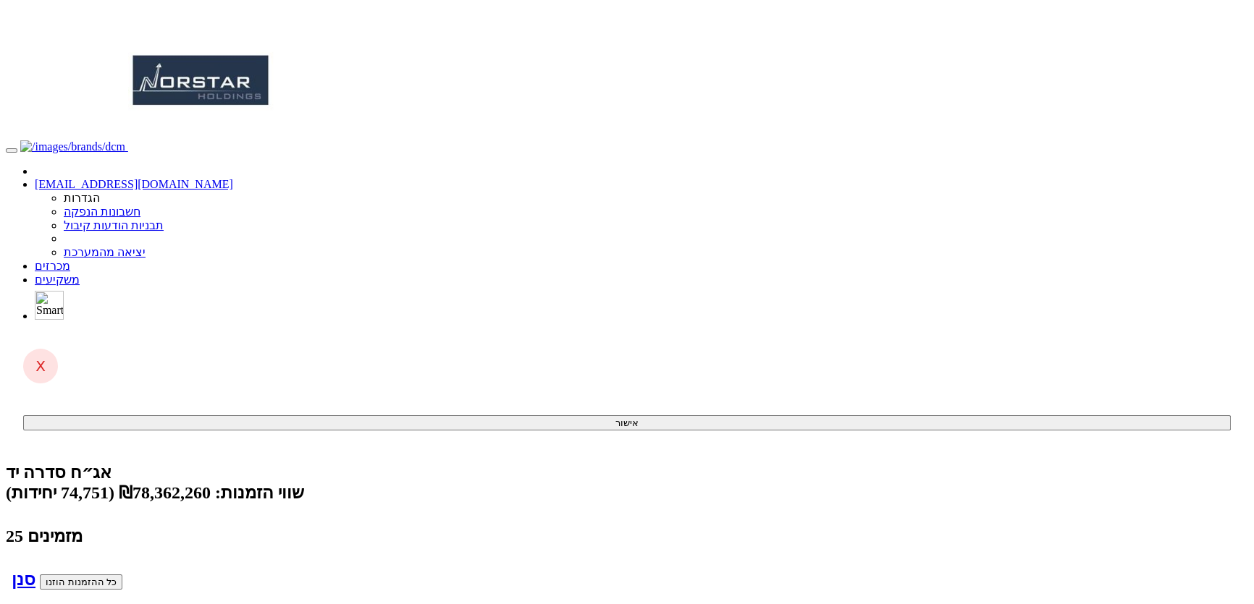
drag, startPoint x: 0, startPoint y: 0, endPoint x: 1160, endPoint y: 339, distance: 1208.8
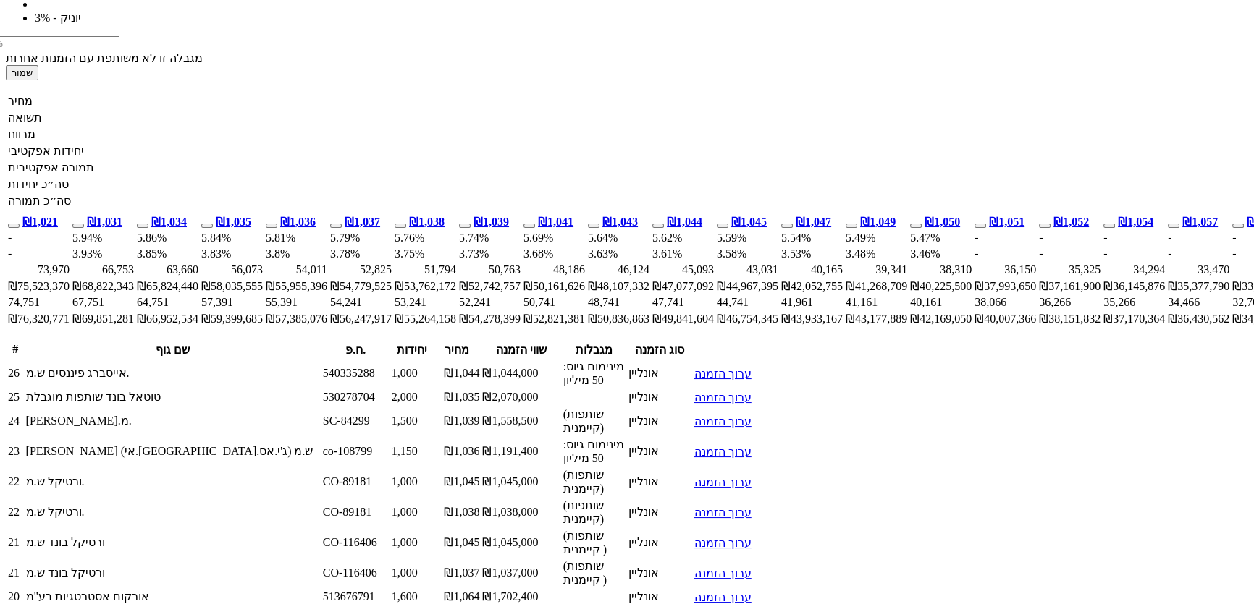
scroll to position [1118, 0]
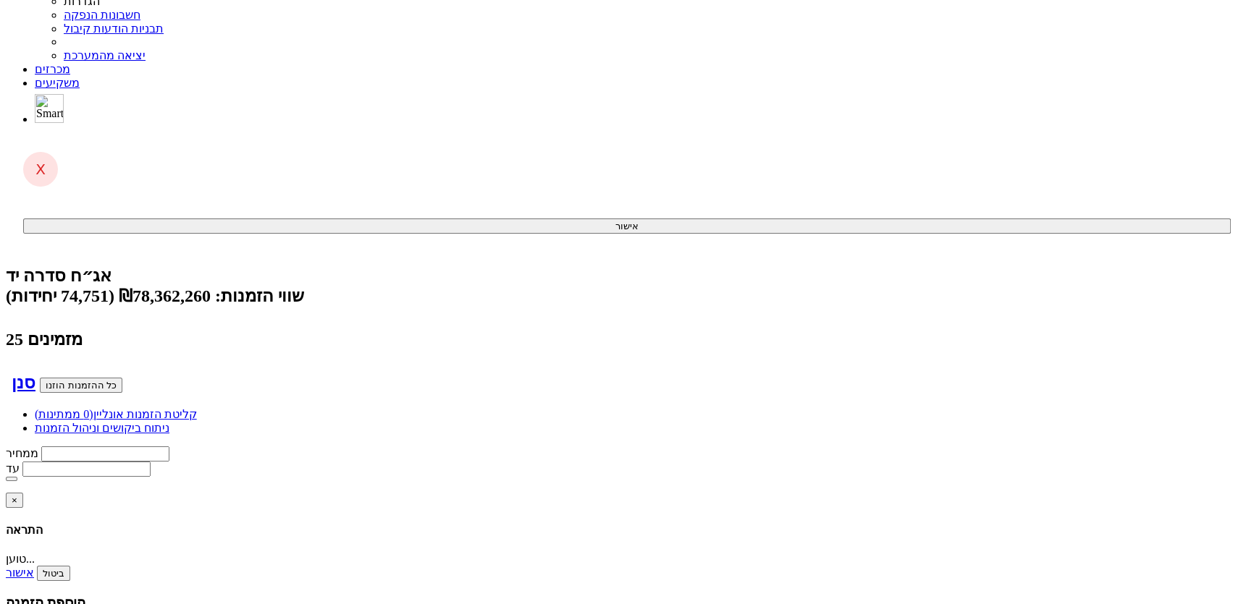
scroll to position [0, 0]
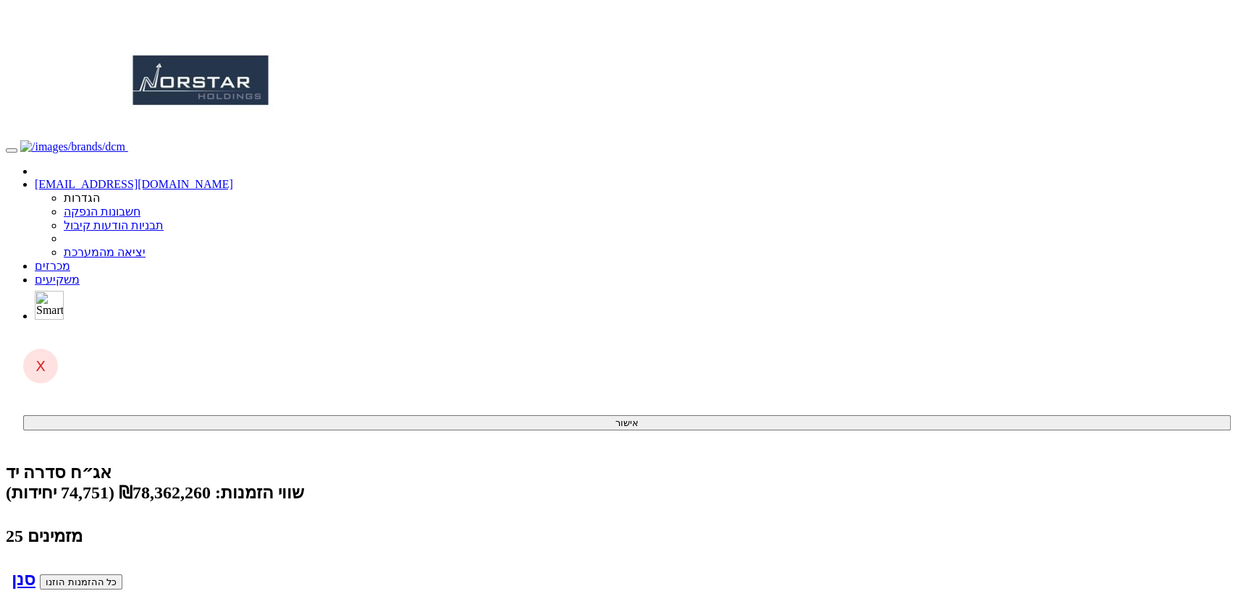
click at [70, 260] on link "מכרזים" at bounding box center [52, 266] width 35 height 12
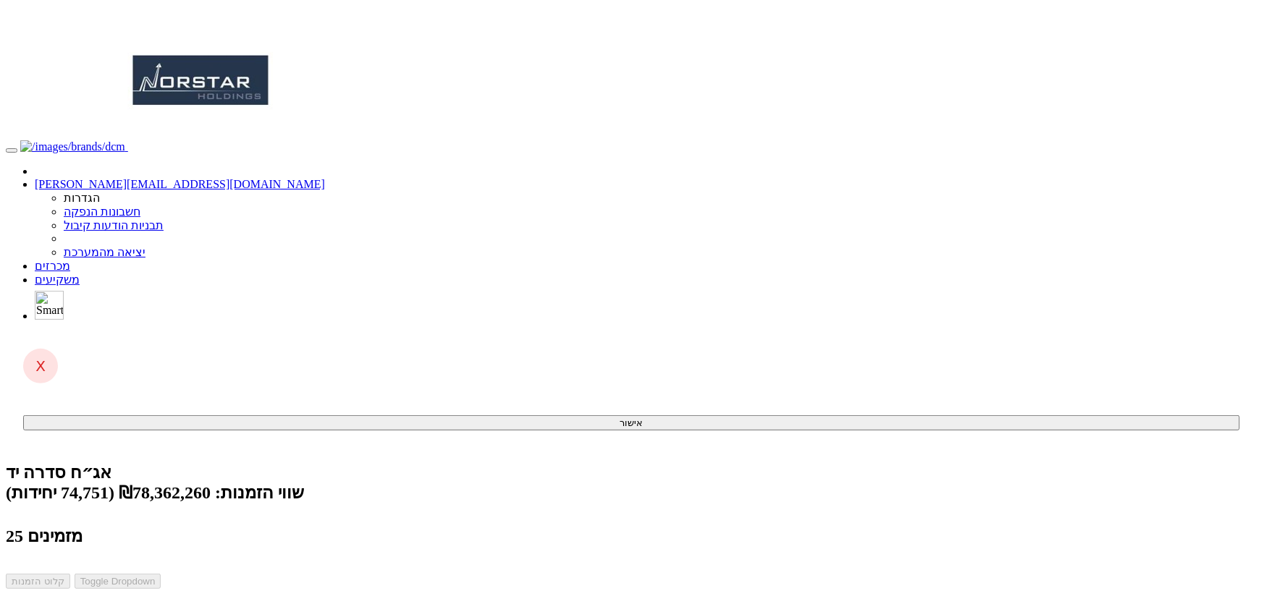
click at [122, 575] on button "כל ההזמנות הוזנו" at bounding box center [81, 582] width 83 height 15
click at [761, 483] on div "שווי הזמנות: ₪78,362,260 (74,751 יחידות)" at bounding box center [627, 493] width 1242 height 20
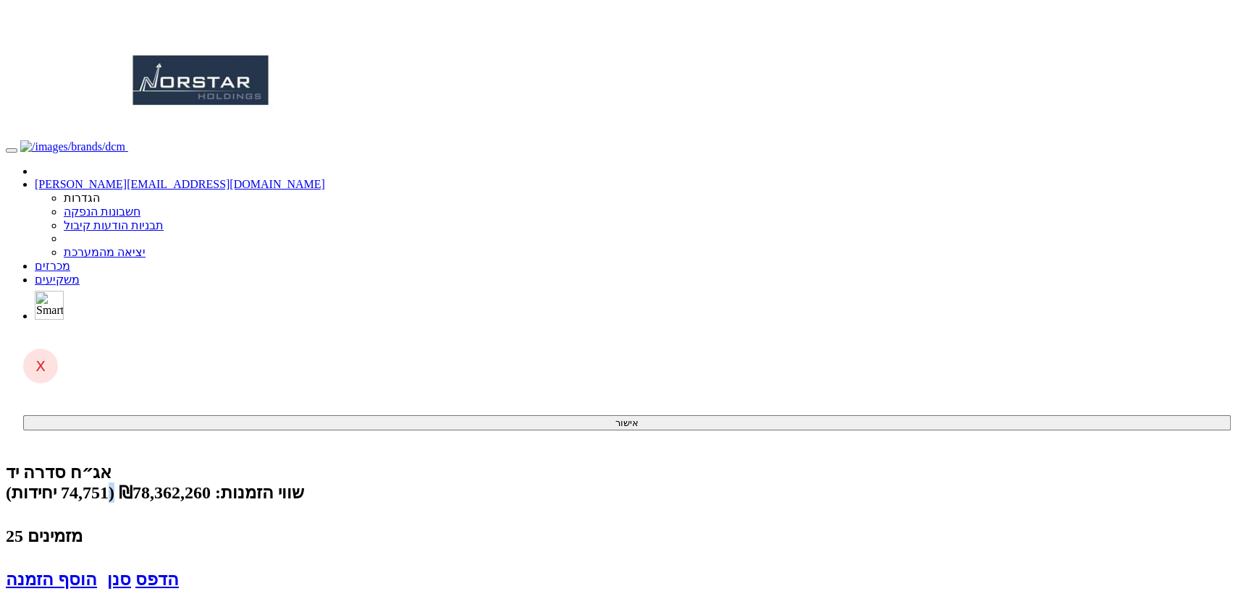
click at [761, 483] on div "שווי הזמנות: ₪78,362,260 (74,751 יחידות)" at bounding box center [627, 493] width 1242 height 20
click at [764, 483] on div "שווי הזמנות: ₪78,362,260 (74,751 יחידות)" at bounding box center [627, 493] width 1242 height 20
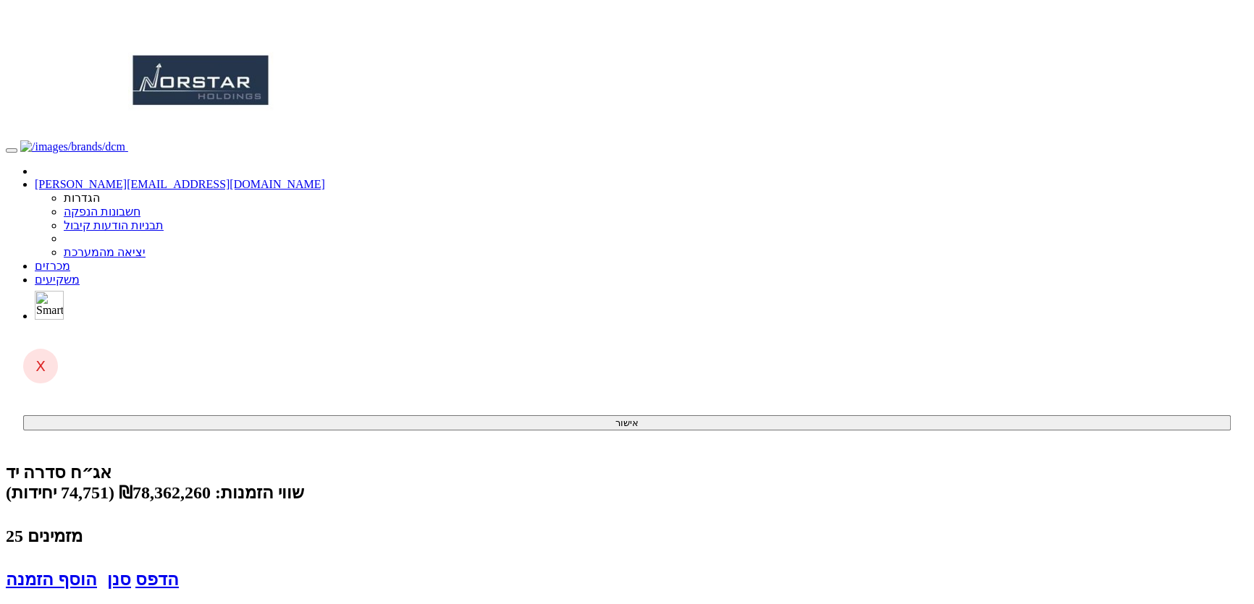
drag, startPoint x: 389, startPoint y: 364, endPoint x: 541, endPoint y: 366, distance: 152.0
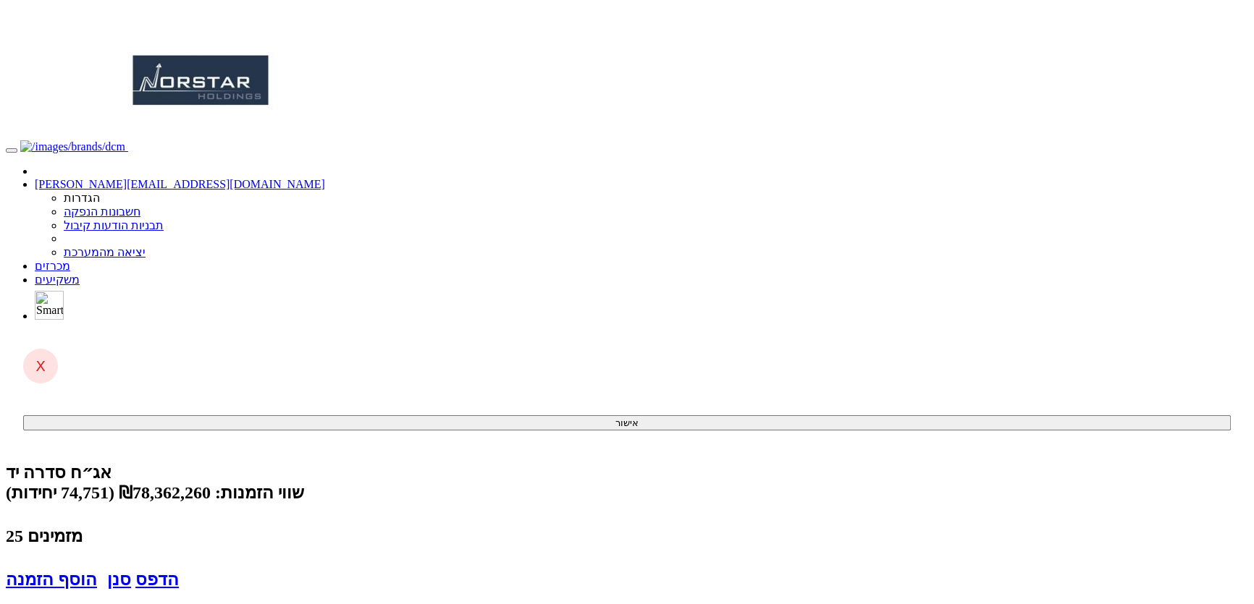
scroll to position [0, -140]
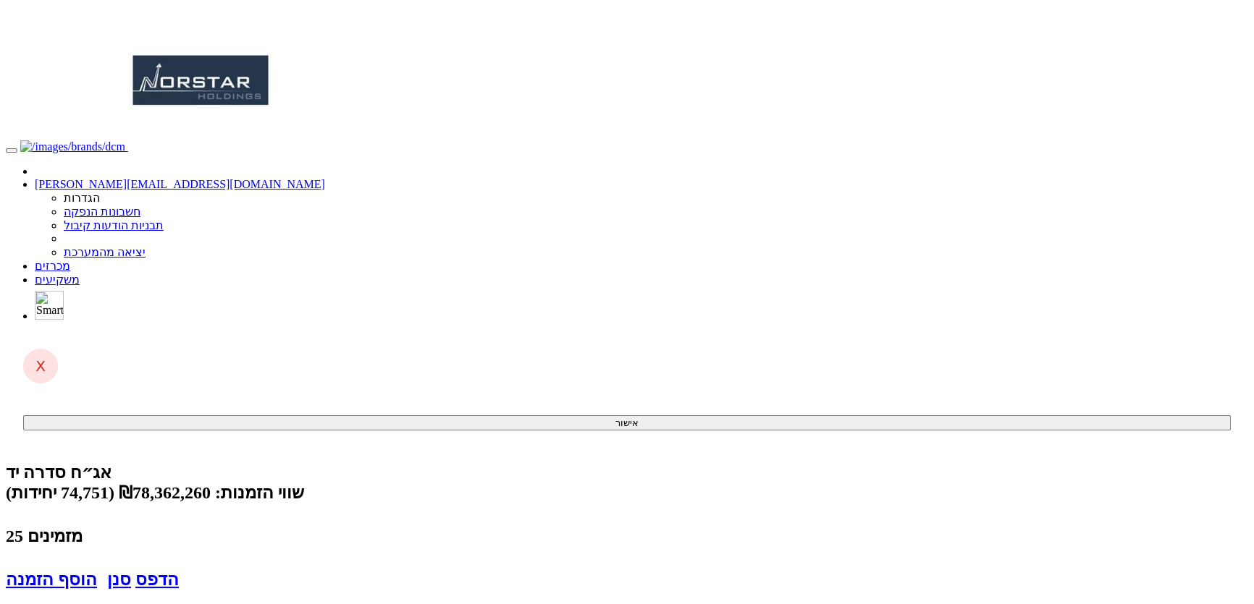
drag, startPoint x: 1181, startPoint y: 316, endPoint x: 1178, endPoint y: 38, distance: 277.2
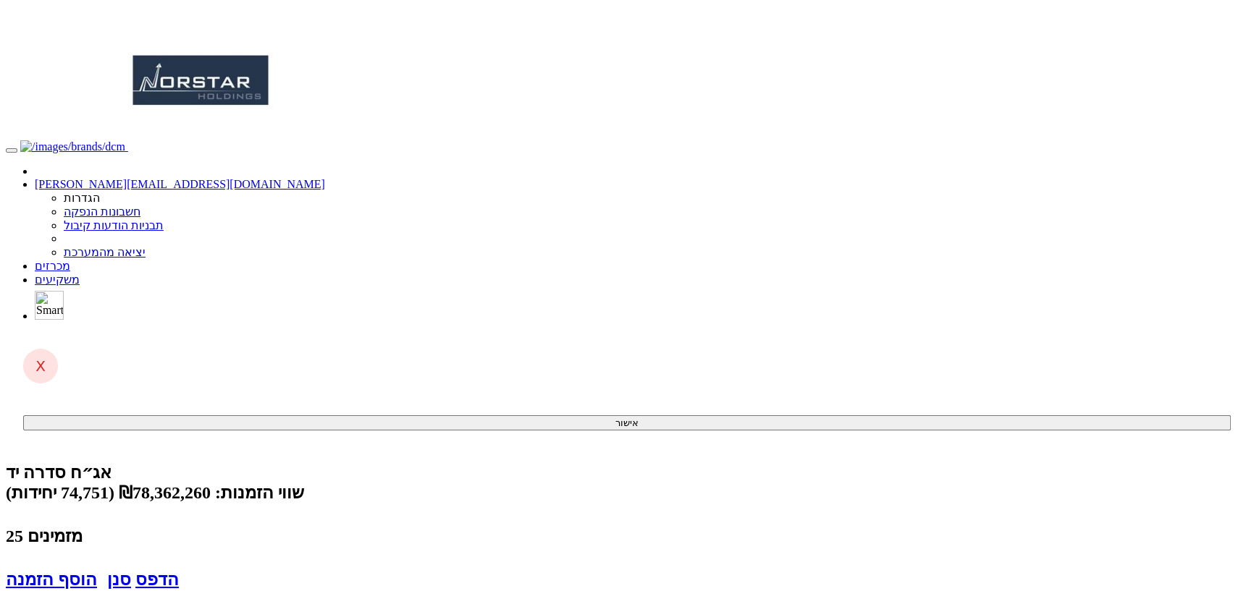
click at [70, 260] on link "מכרזים" at bounding box center [52, 266] width 35 height 12
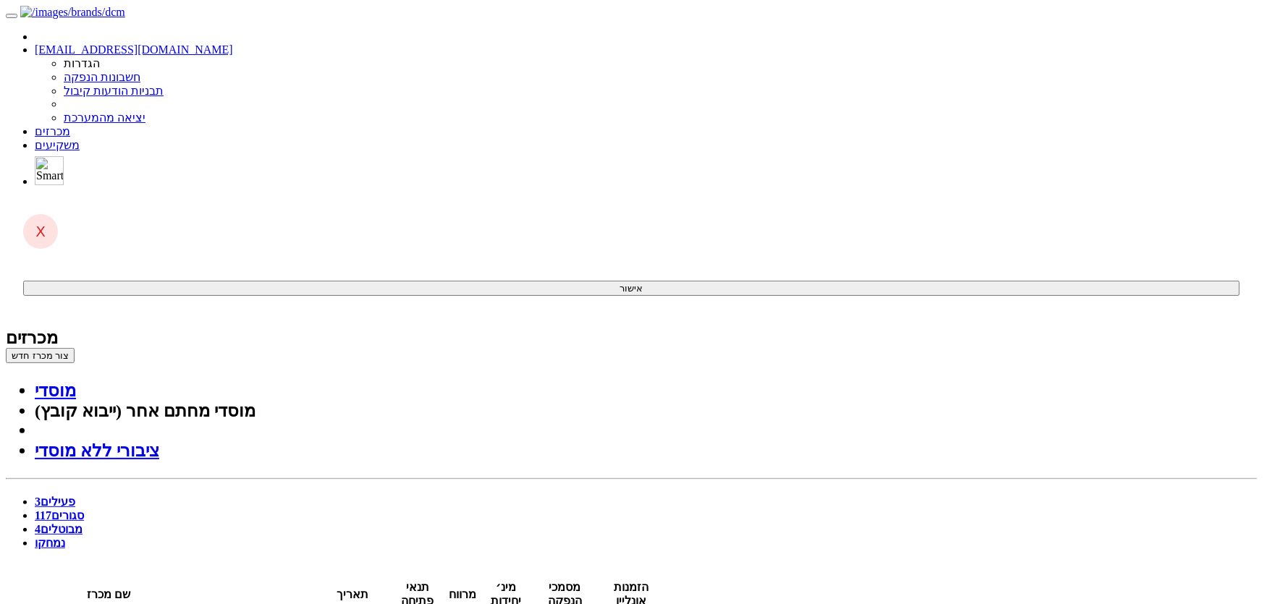
type input "18:50"
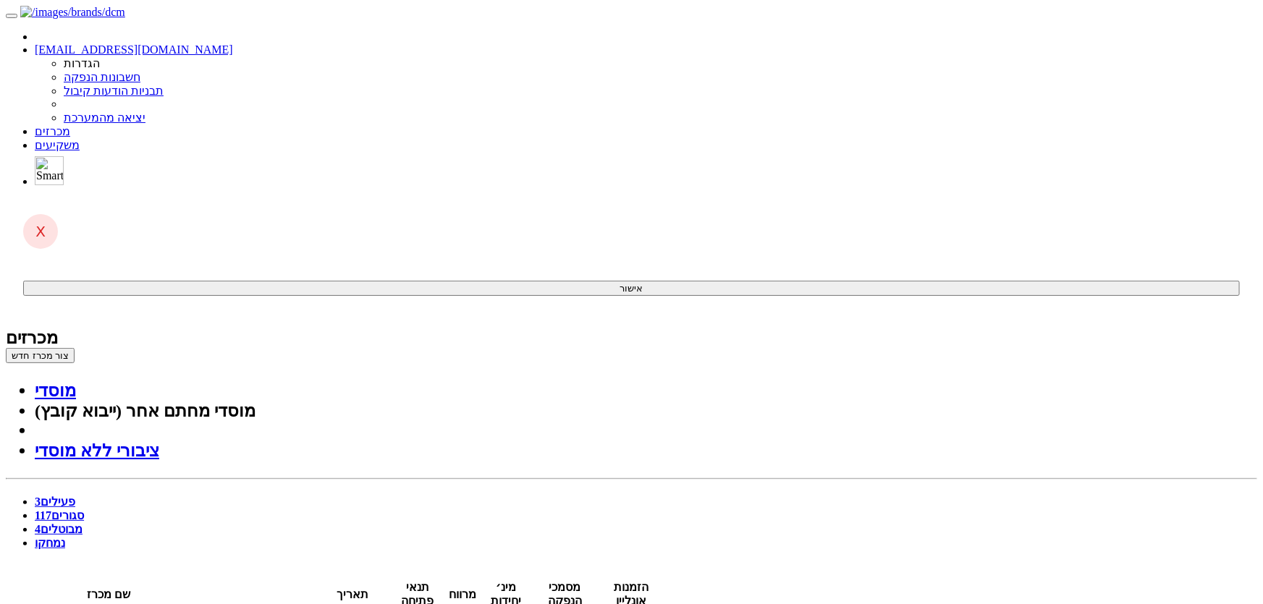
drag, startPoint x: 897, startPoint y: 207, endPoint x: 908, endPoint y: 203, distance: 12.4
click at [211, 580] on th "שם מכרז" at bounding box center [108, 594] width 203 height 29
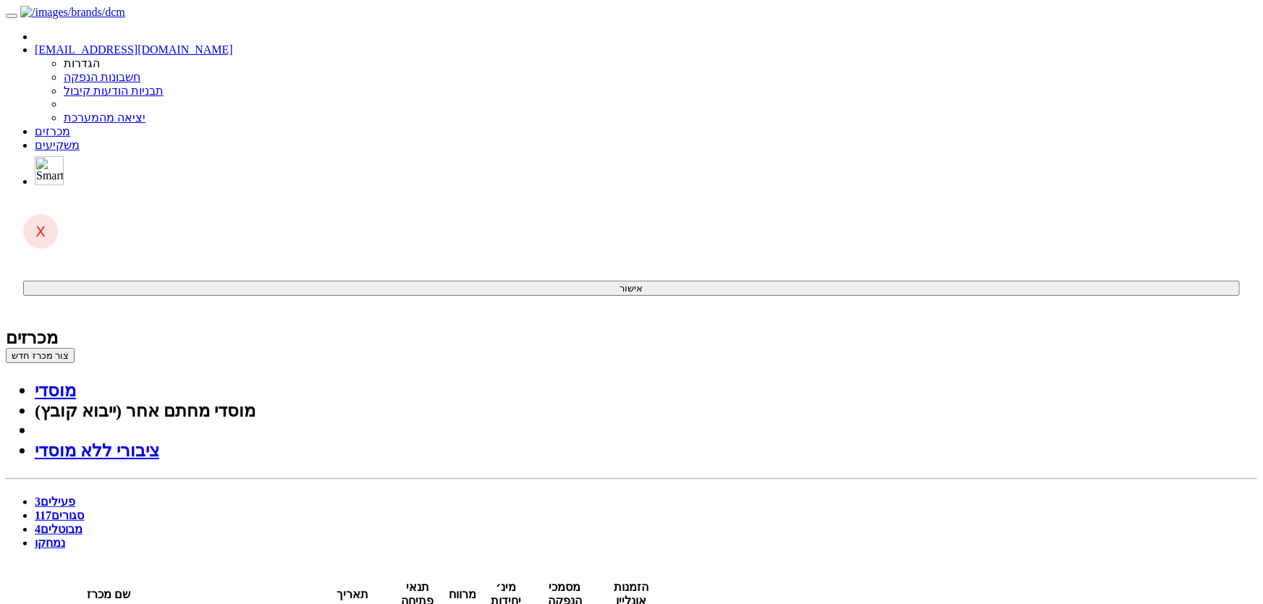
drag, startPoint x: 817, startPoint y: 426, endPoint x: 788, endPoint y: 352, distance: 80.0
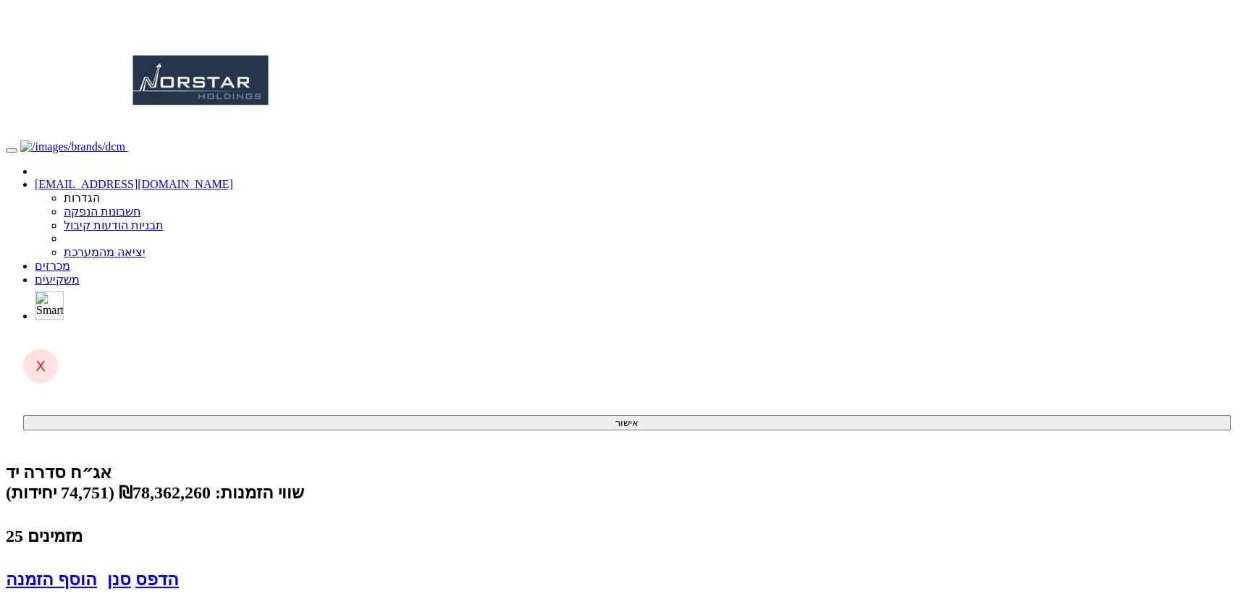
click at [70, 260] on link "מכרזים" at bounding box center [52, 266] width 35 height 12
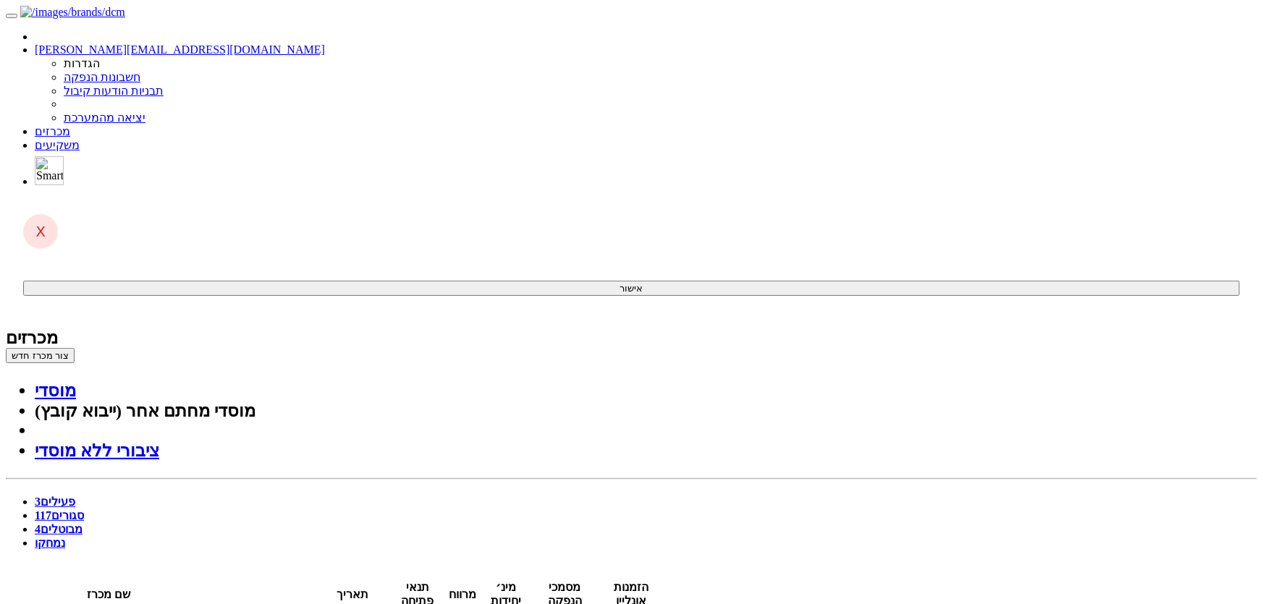
type input "18:50"
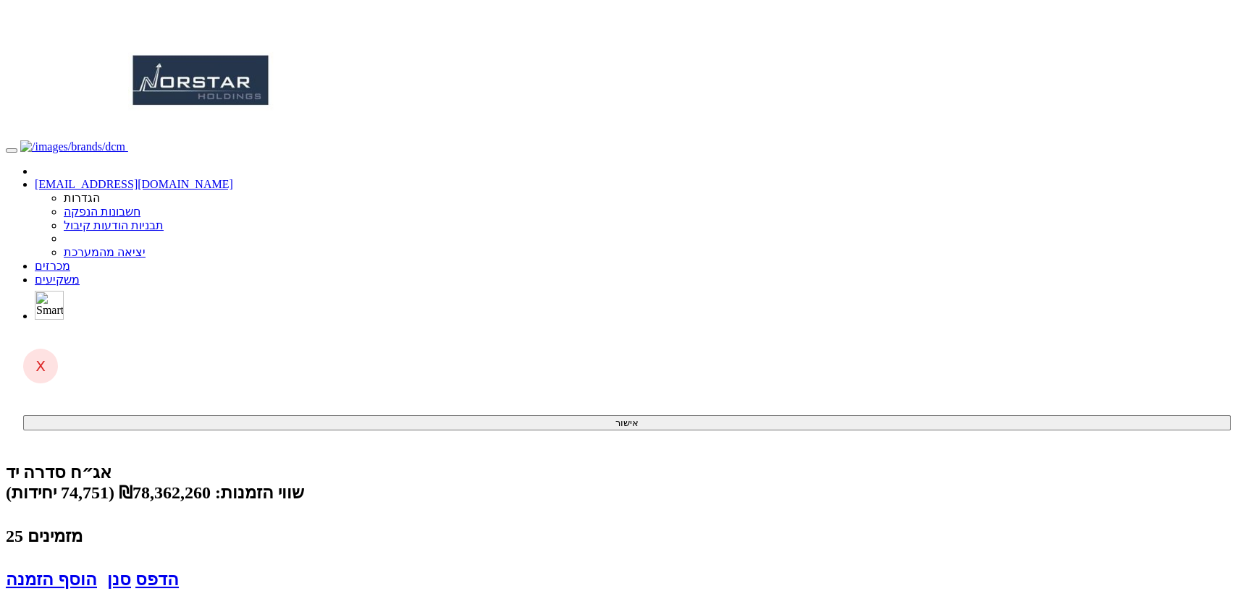
click at [70, 260] on link "מכרזים" at bounding box center [52, 266] width 35 height 12
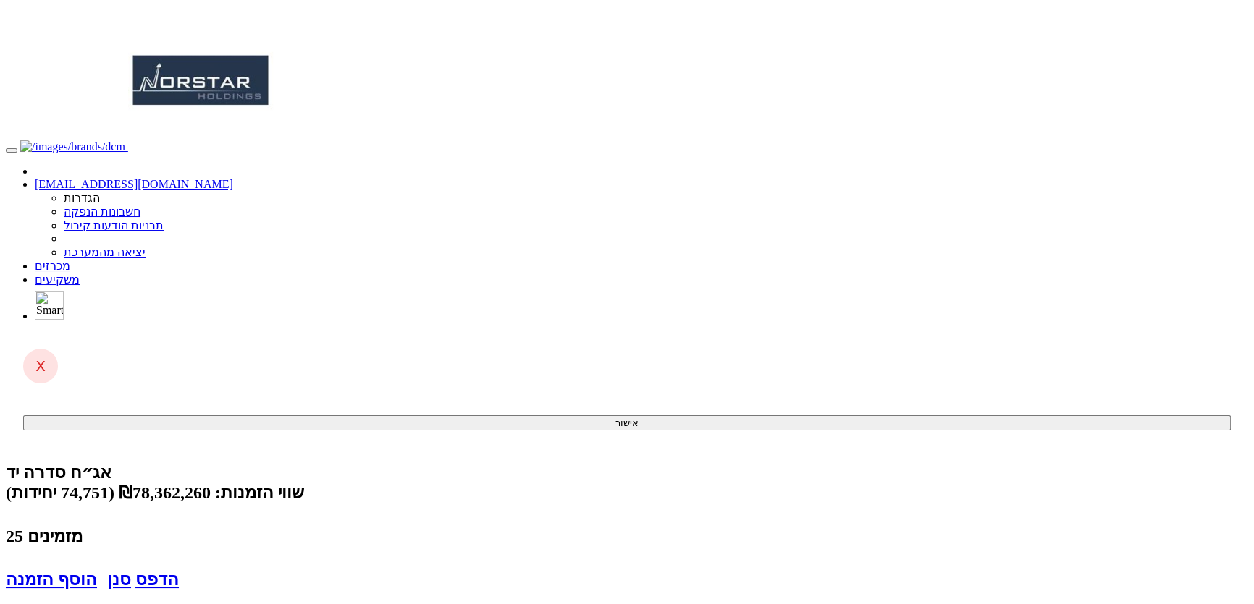
click at [70, 260] on link "מכרזים" at bounding box center [52, 266] width 35 height 12
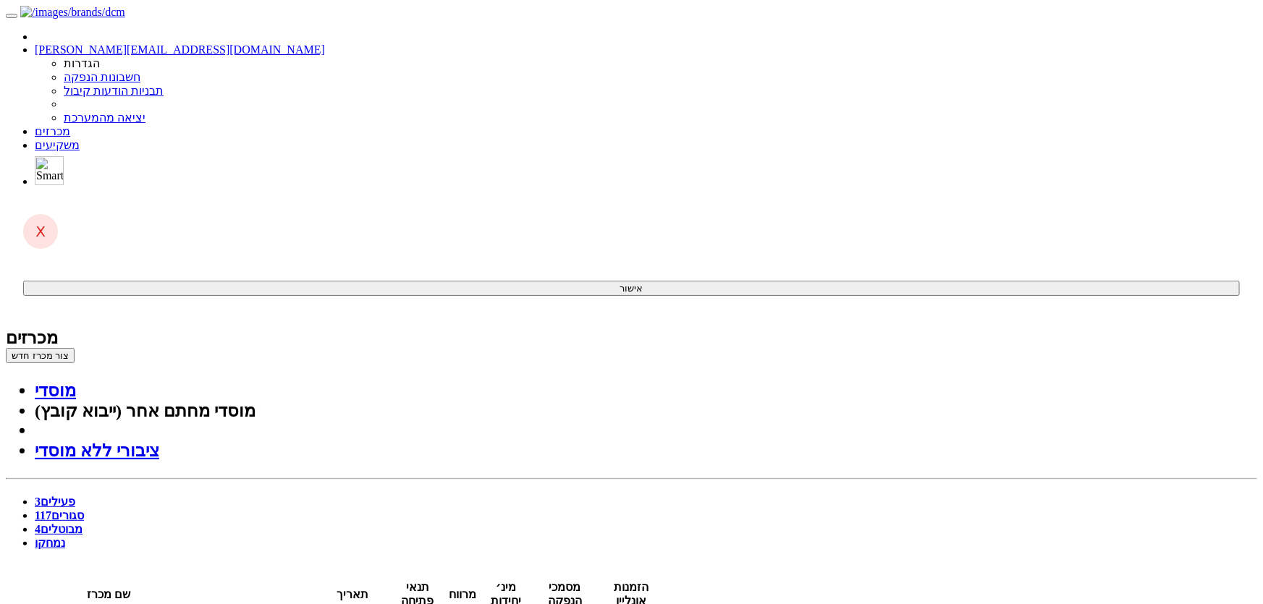
type input "18:55"
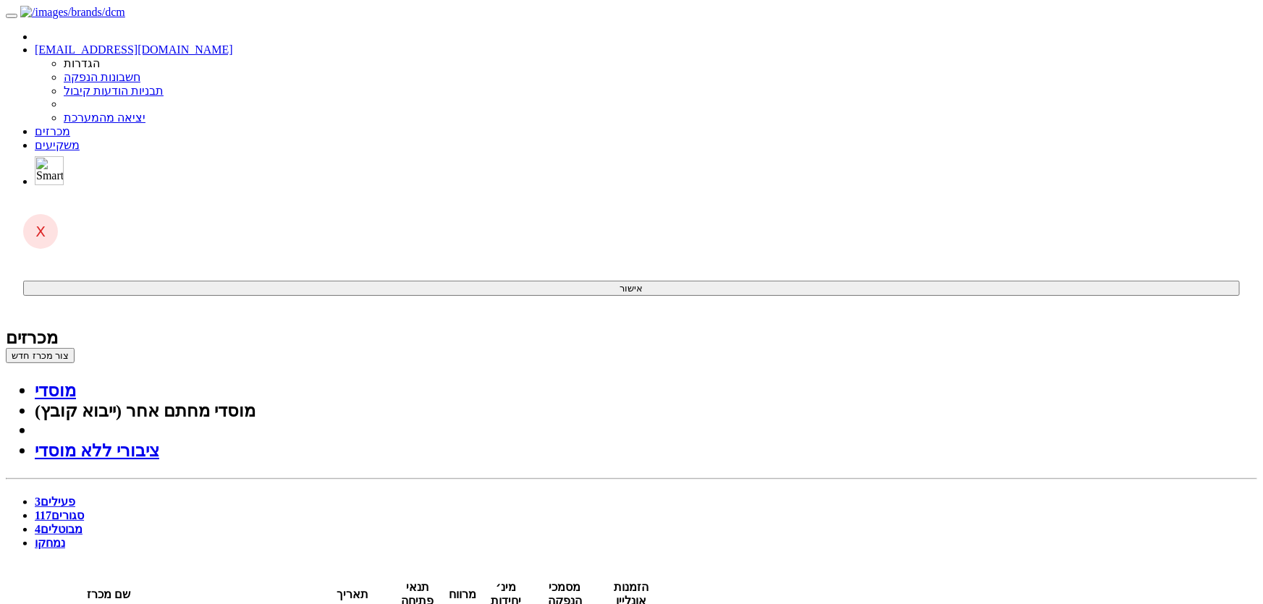
type input "19:00"
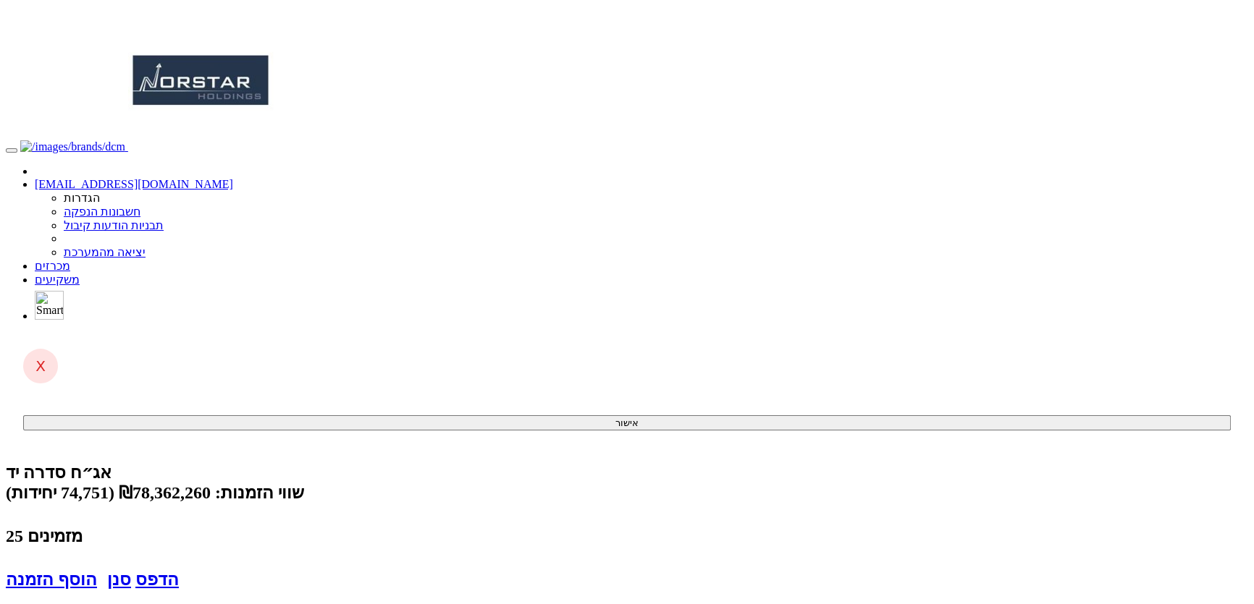
click at [197, 604] on link "קליטת הזמנות אונליין (1 ממתינות)" at bounding box center [116, 611] width 162 height 12
click at [70, 574] on button "קלוט הזמנות" at bounding box center [38, 581] width 64 height 15
click at [70, 260] on link "מכרזים" at bounding box center [52, 266] width 35 height 12
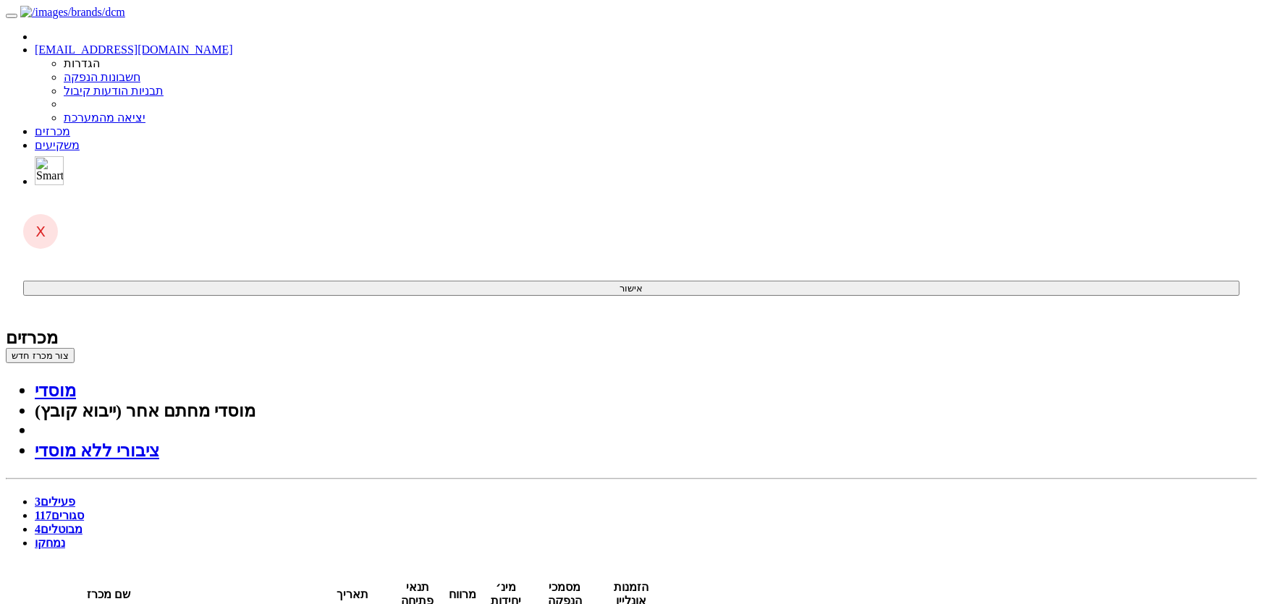
type input "18:55"
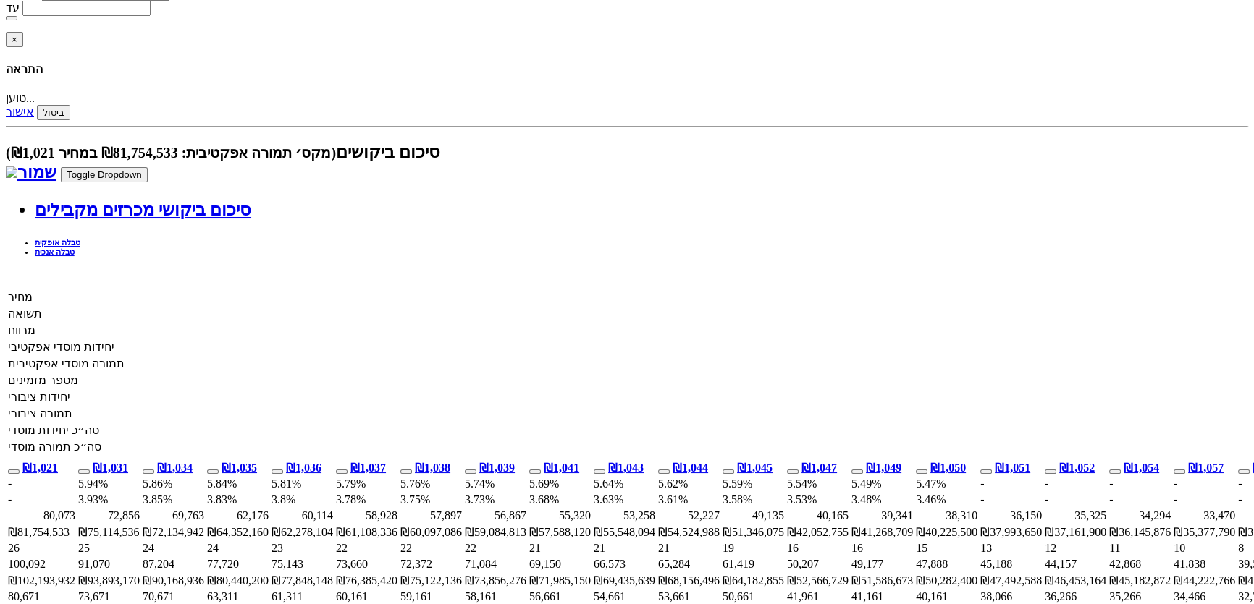
scroll to position [921, 0]
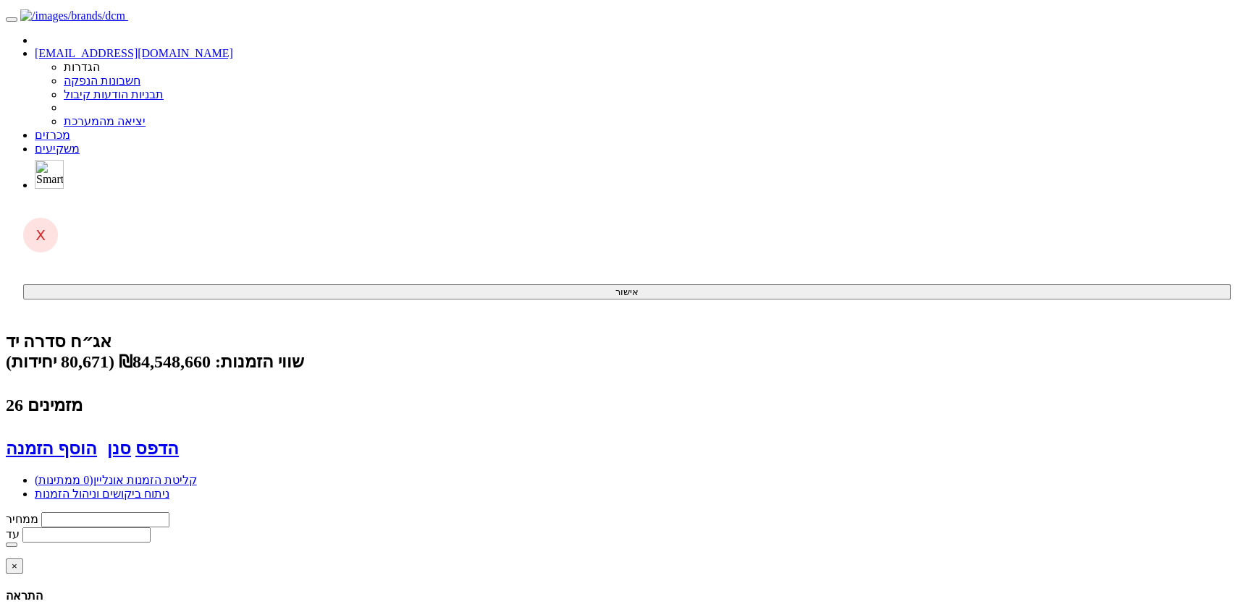
scroll to position [0, -297]
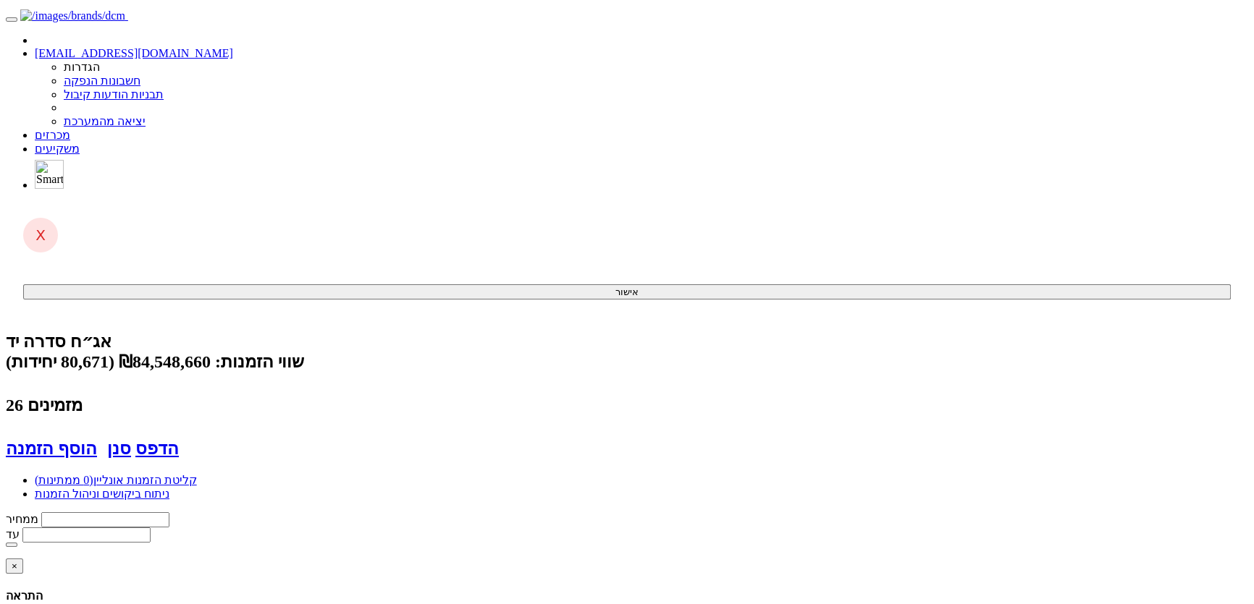
drag, startPoint x: 719, startPoint y: 66, endPoint x: 745, endPoint y: 152, distance: 90.2
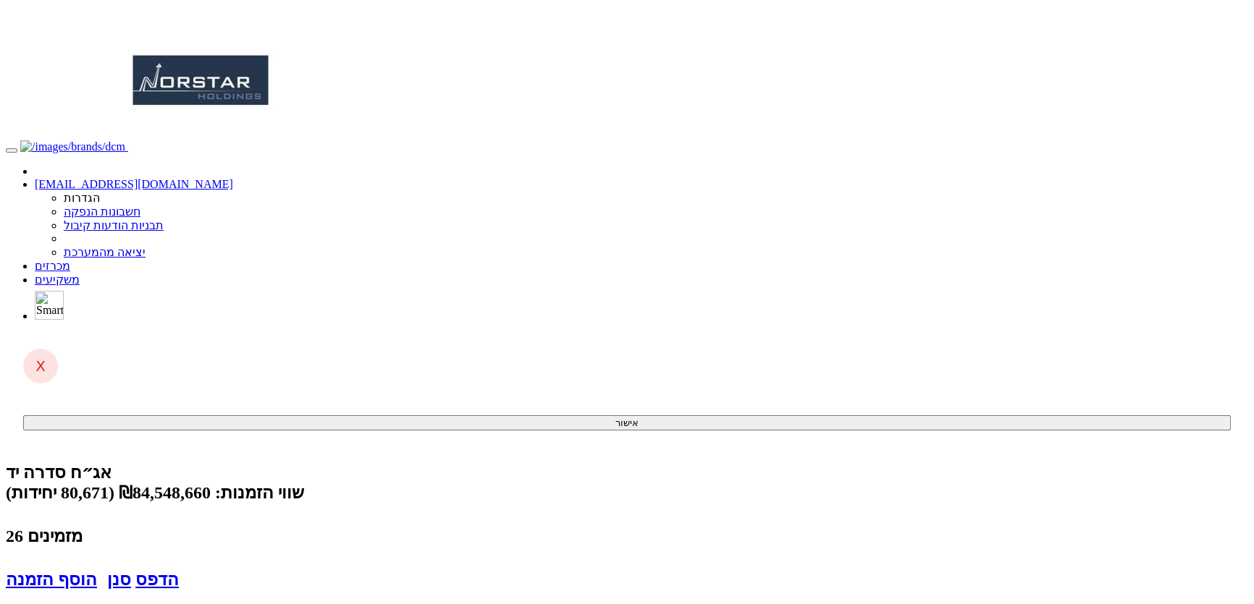
click at [197, 604] on link "קליטת הזמנות אונליין (0 ממתינות)" at bounding box center [116, 611] width 162 height 12
click at [70, 260] on span at bounding box center [70, 266] width 0 height 12
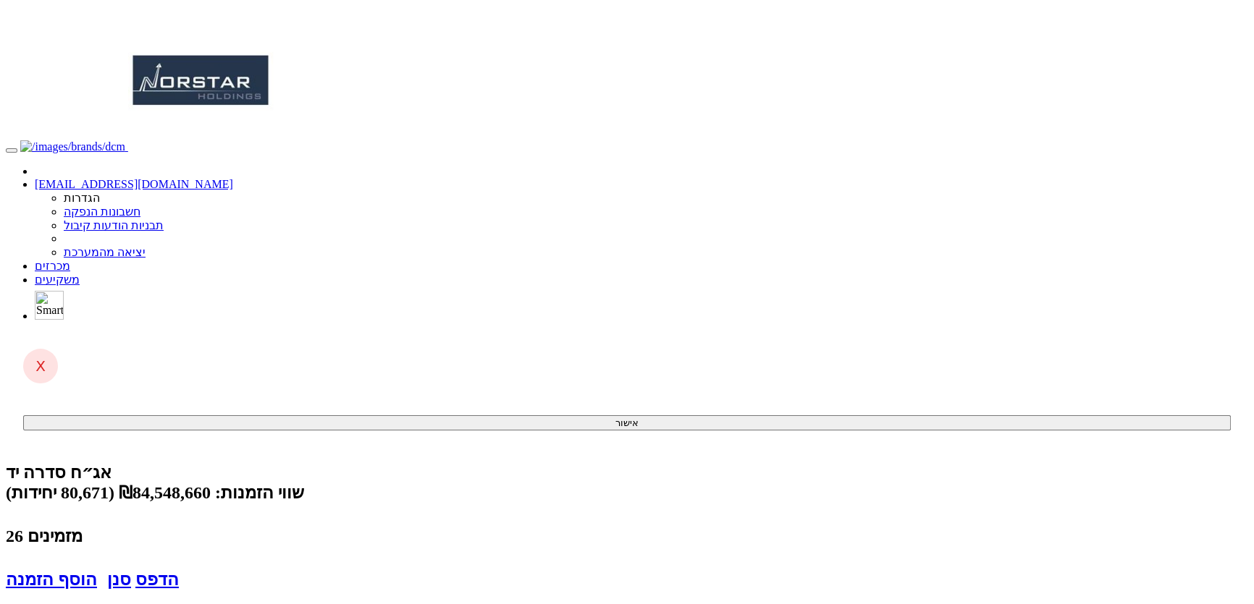
click at [70, 260] on link "מכרזים" at bounding box center [52, 266] width 35 height 12
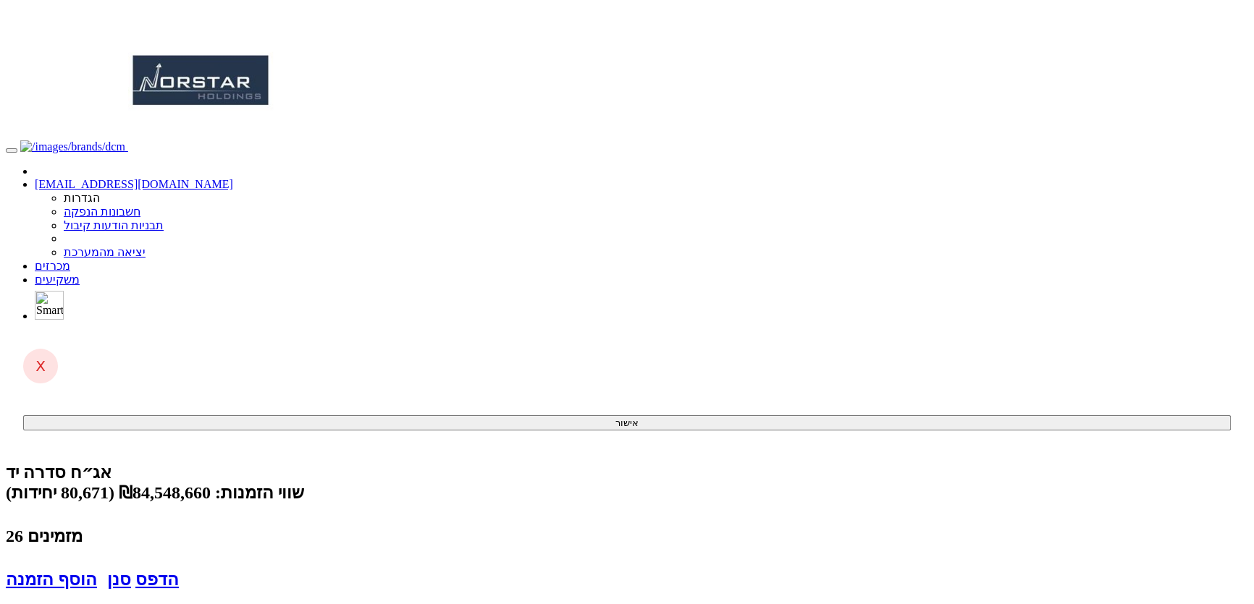
click at [70, 260] on link "מכרזים" at bounding box center [52, 266] width 35 height 12
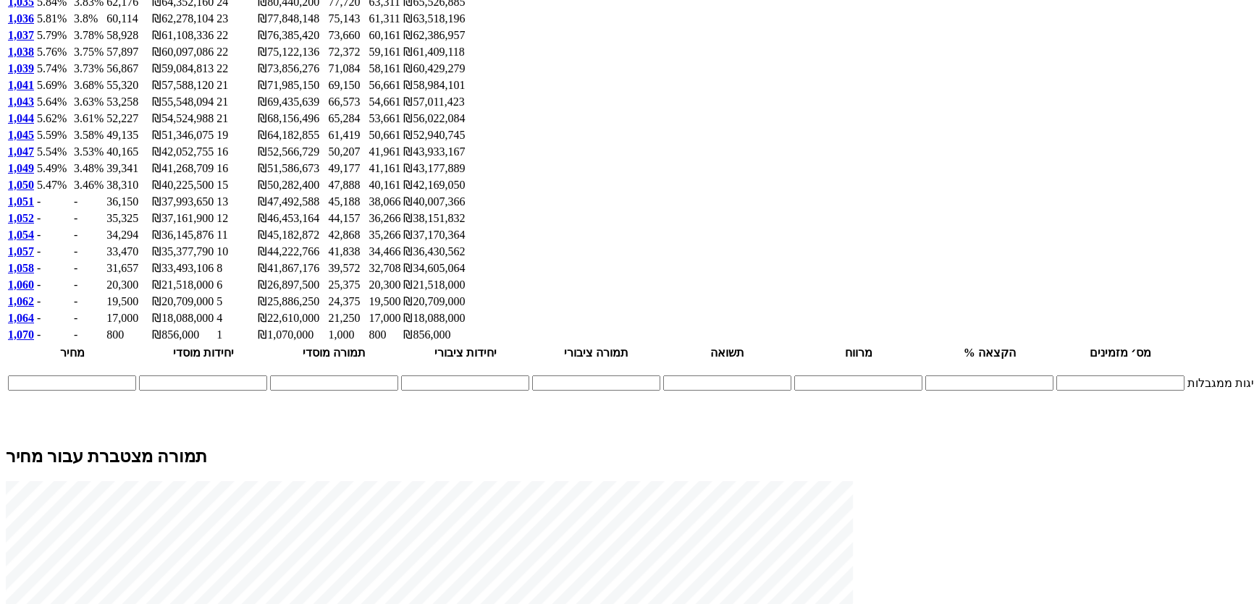
scroll to position [1118, 0]
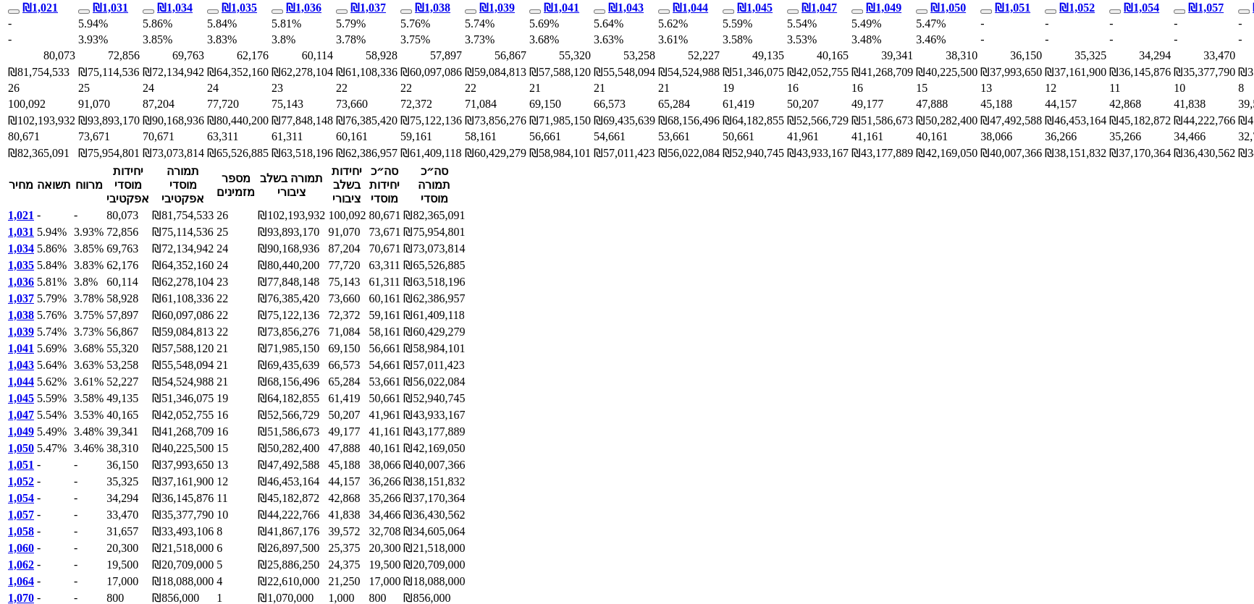
click at [82, 169] on body "idom@dcapital.co.il הגדרות חשבונות הנפקה תבניות הודעות קיבול" at bounding box center [627, 482] width 1242 height 3188
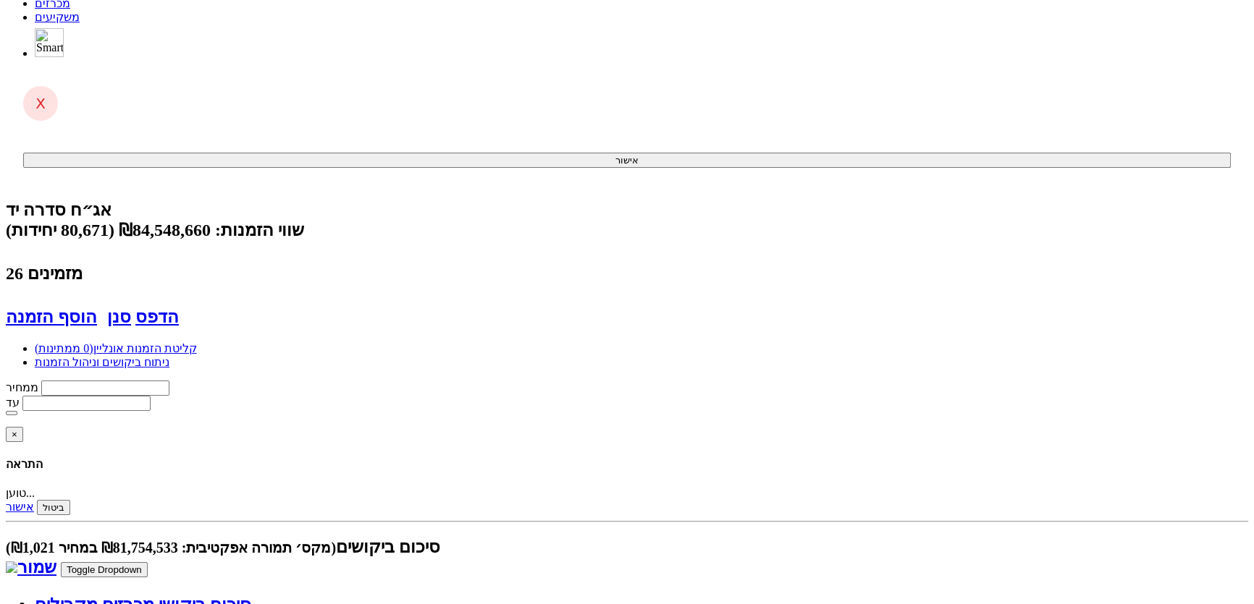
scroll to position [0, 0]
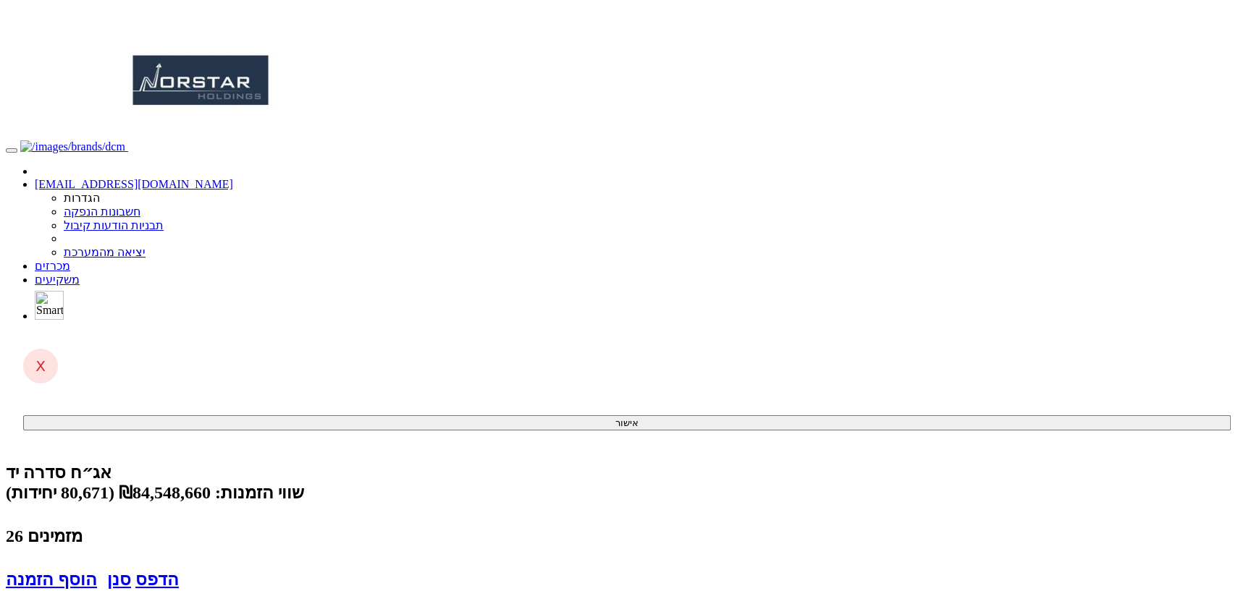
scroll to position [0, -130]
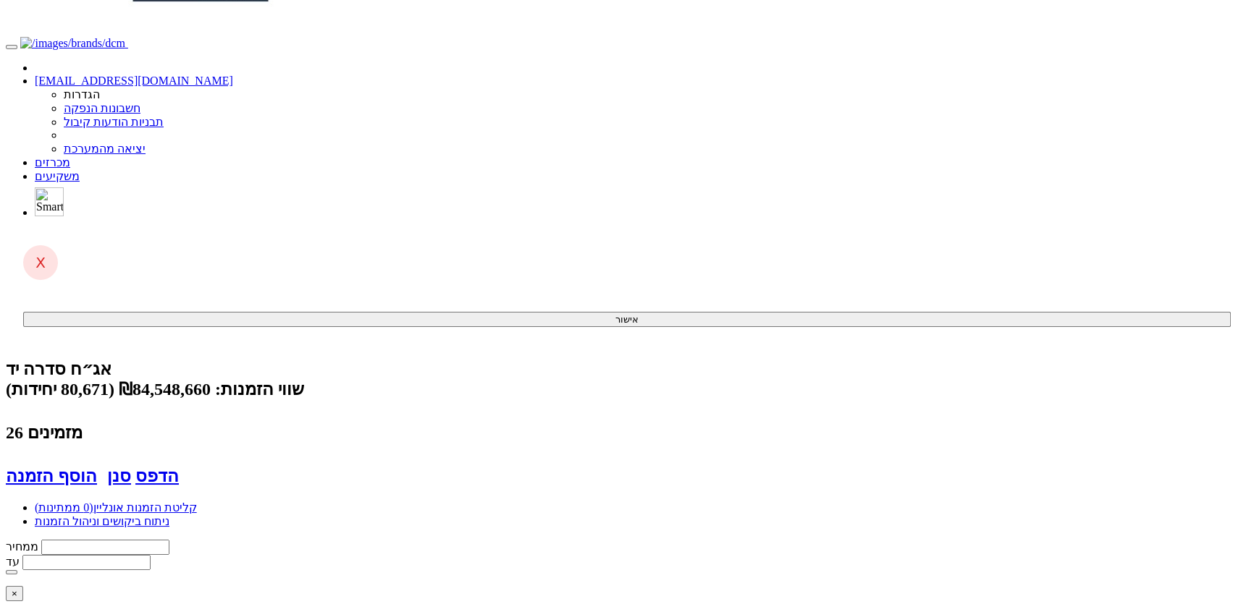
scroll to position [0, 0]
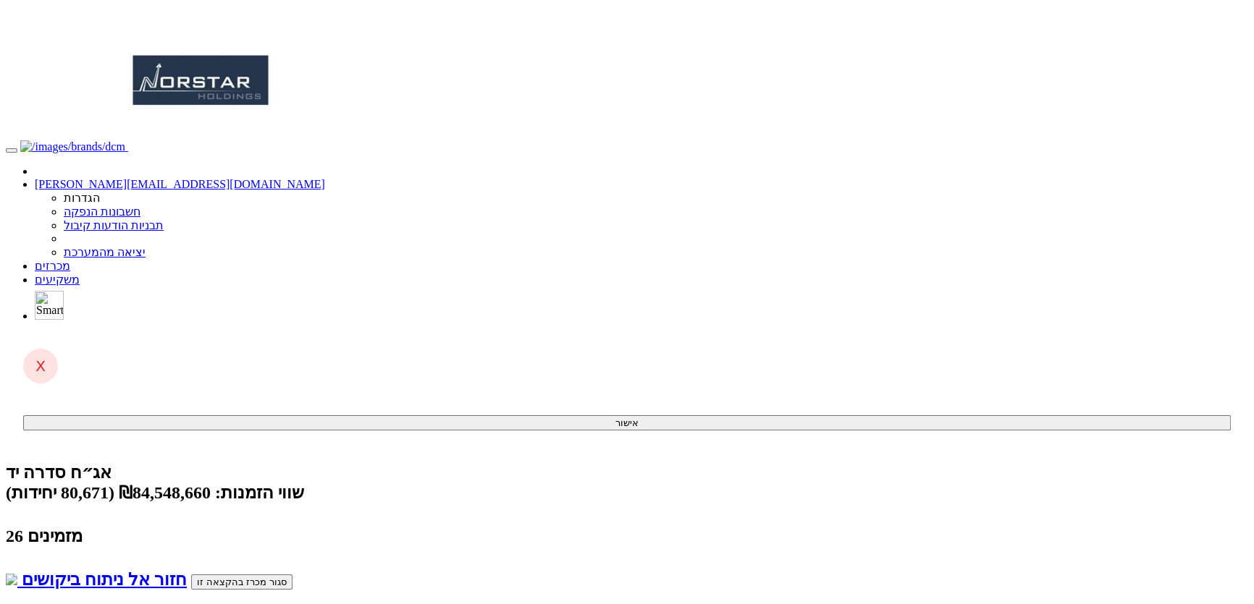
click at [255, 575] on button "סגור מכרז בהקצאה זו" at bounding box center [241, 582] width 101 height 15
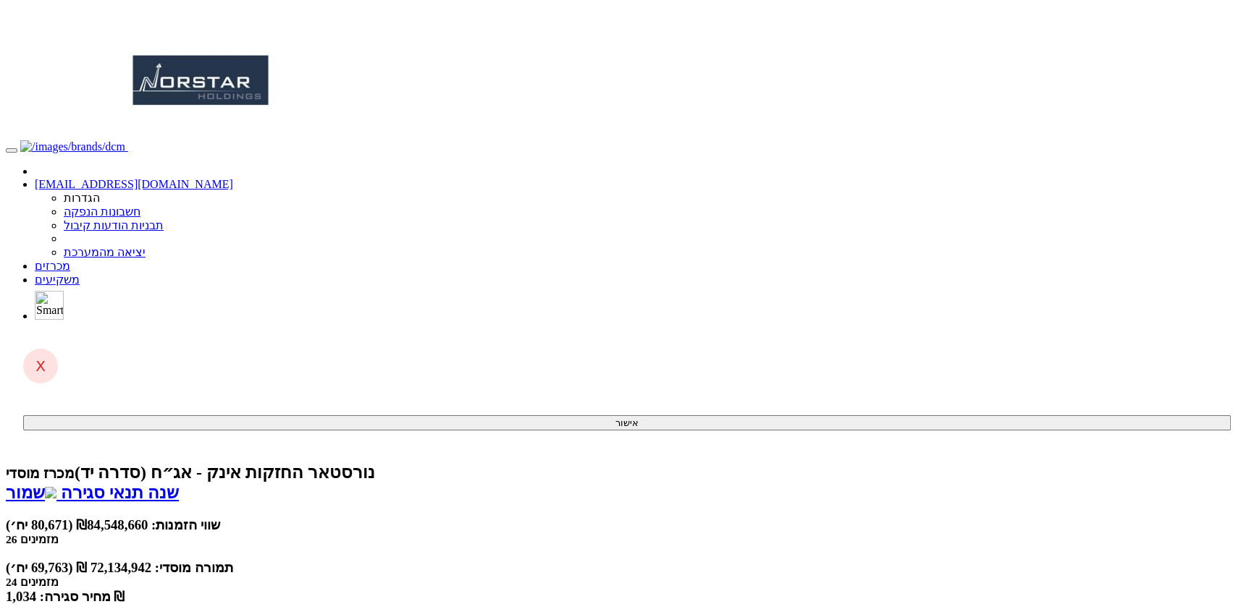
type input "ח"
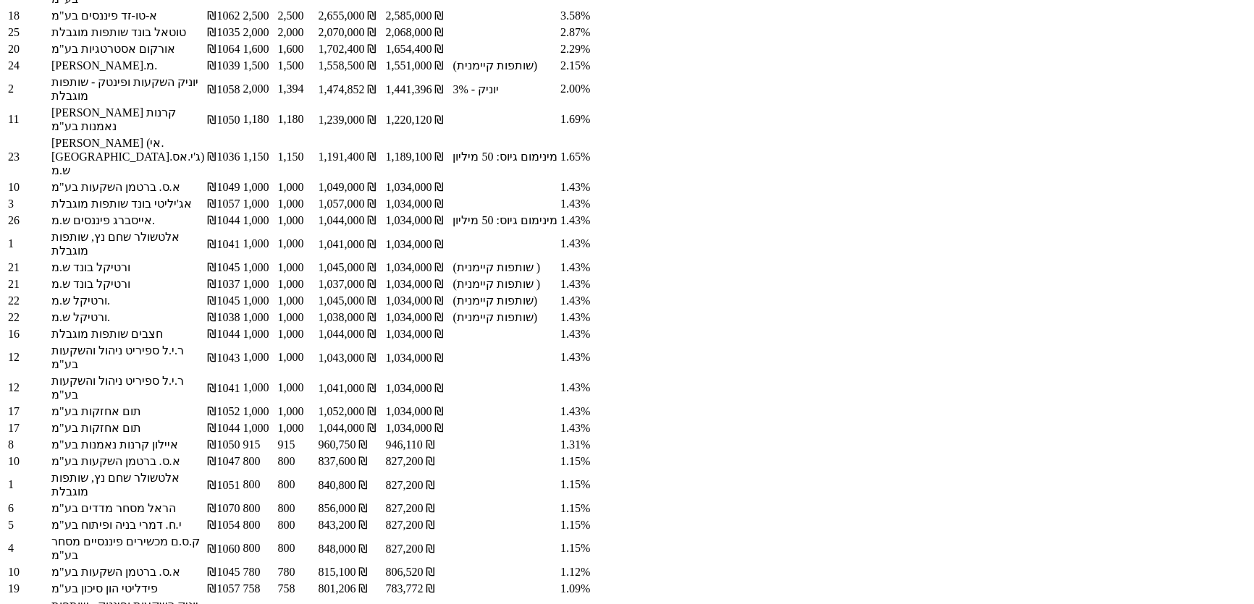
scroll to position [1380, 0]
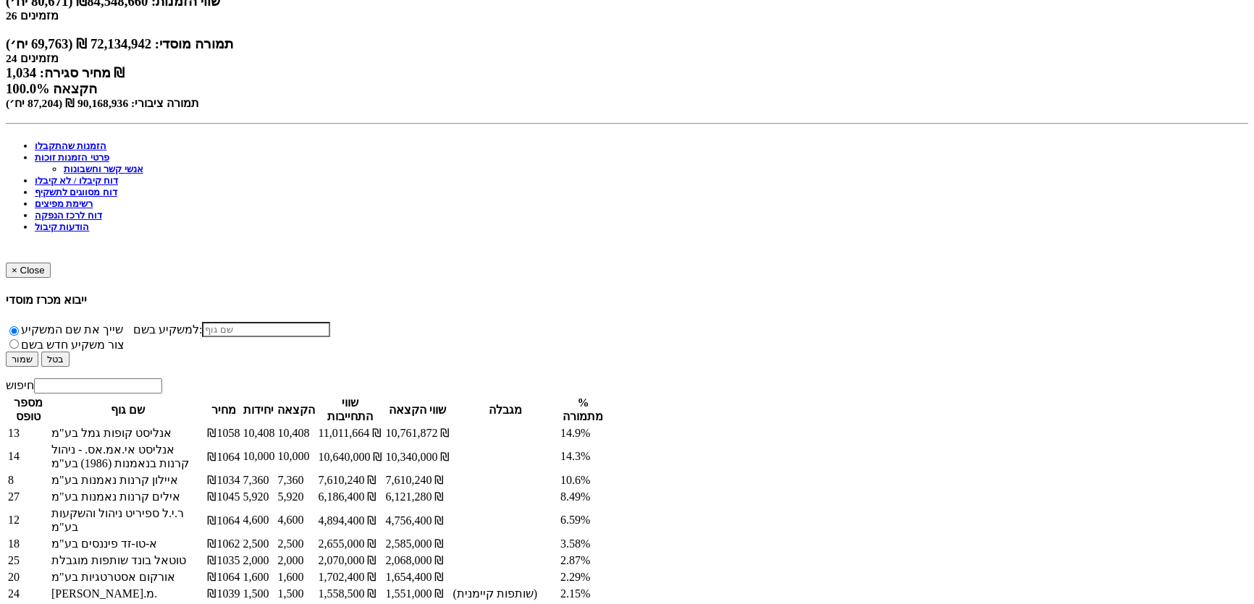
scroll to position [0, 0]
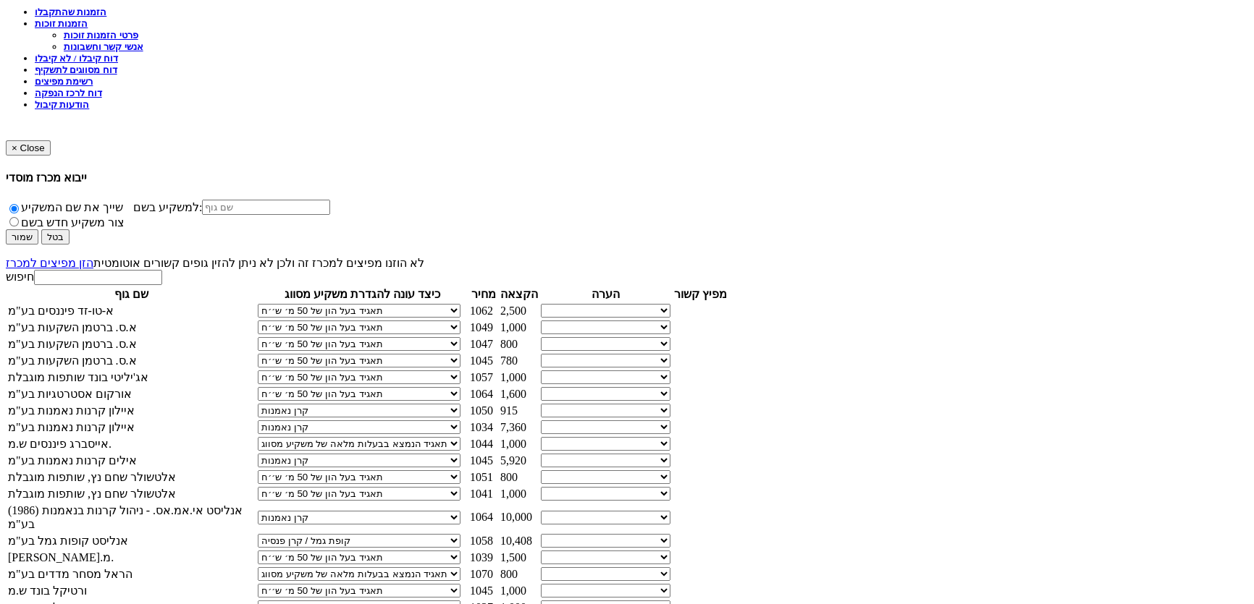
scroll to position [855, 0]
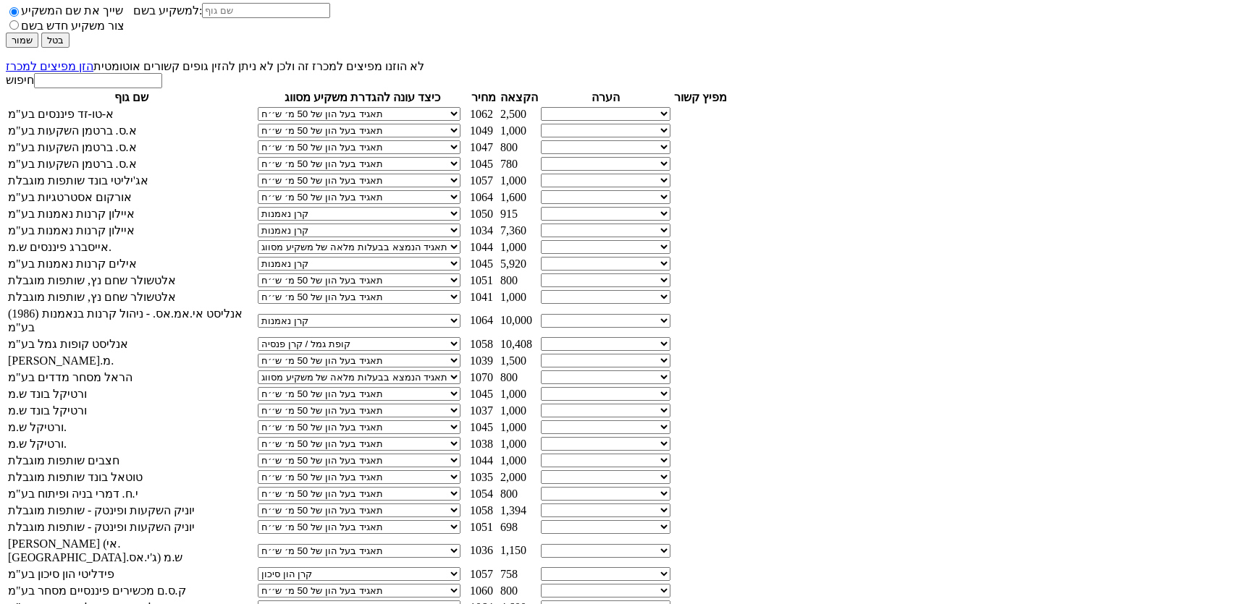
click at [541, 520] on select "* גוף הקשור למפיץ בהנפקה ** בעל עניין בחברה *** בעל שליטה בחברה" at bounding box center [606, 527] width 130 height 14
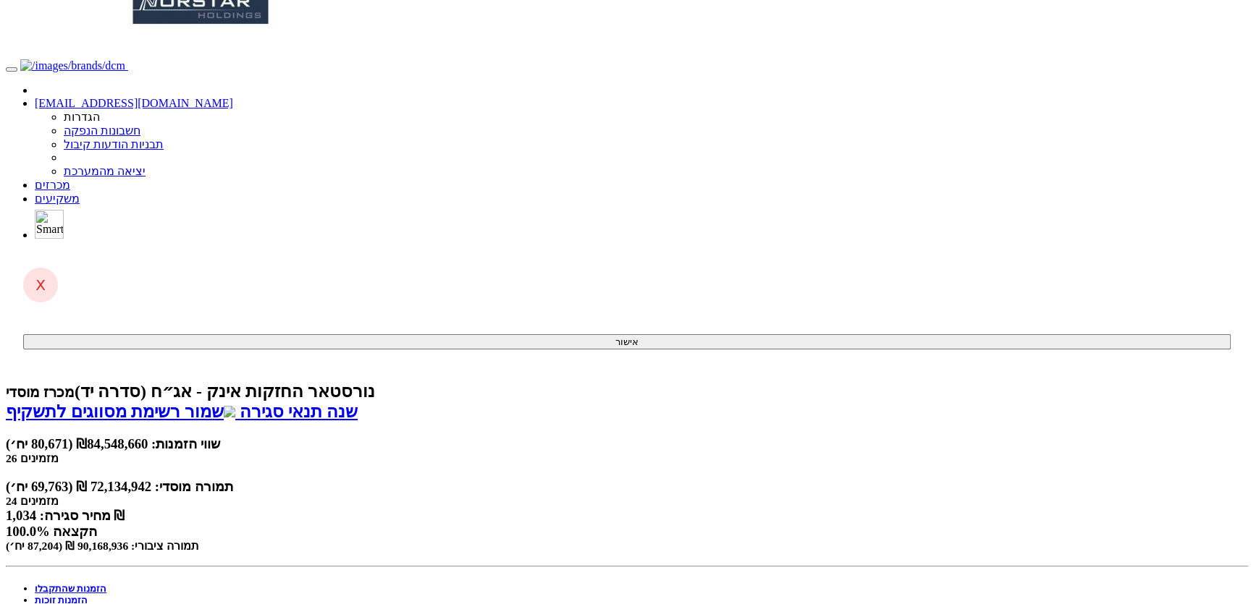
scroll to position [0, 0]
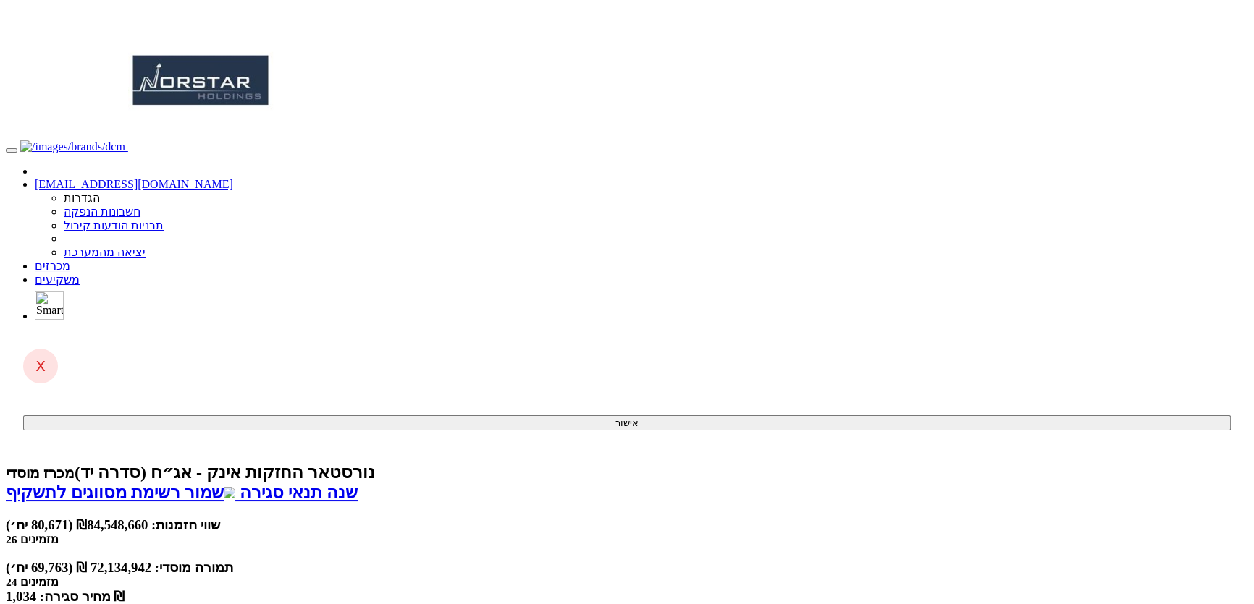
click at [235, 483] on link "שמור רשימת מסווגים לתשקיף" at bounding box center [120, 492] width 229 height 19
drag, startPoint x: 854, startPoint y: 86, endPoint x: 709, endPoint y: 21, distance: 159.4
click at [854, 462] on div "נורסטאר החזקות אינק - אג״ח (סדרה יד) מכרז מוסדי" at bounding box center [627, 472] width 1242 height 20
click at [70, 260] on link "מכרזים" at bounding box center [52, 266] width 35 height 12
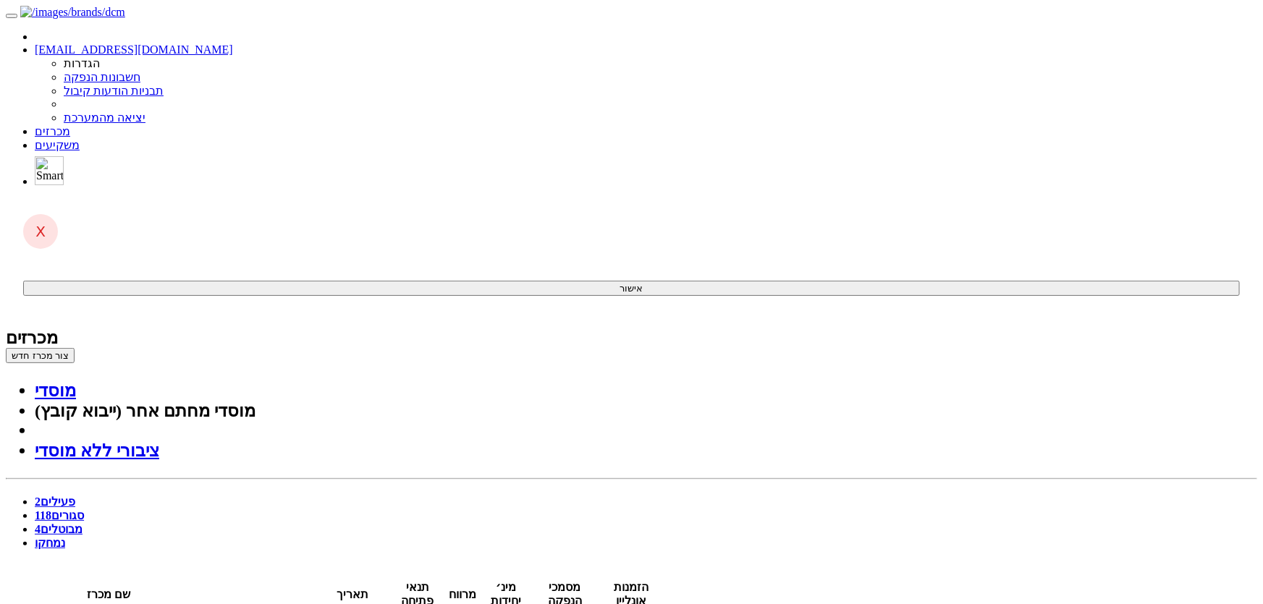
click at [84, 510] on link "סגורים 118" at bounding box center [59, 516] width 49 height 12
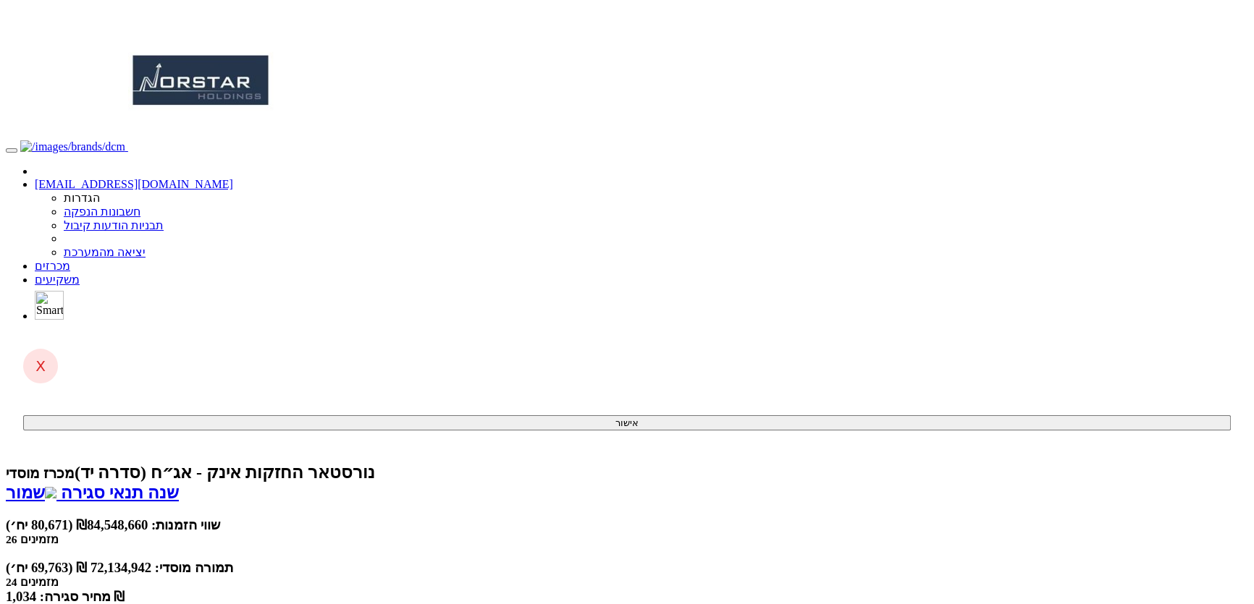
drag, startPoint x: 838, startPoint y: 145, endPoint x: 880, endPoint y: 145, distance: 42.0
click at [880, 560] on div "תמורה מוסדי: 72,134,942 ₪ (69,763 יח׳)" at bounding box center [627, 568] width 1242 height 16
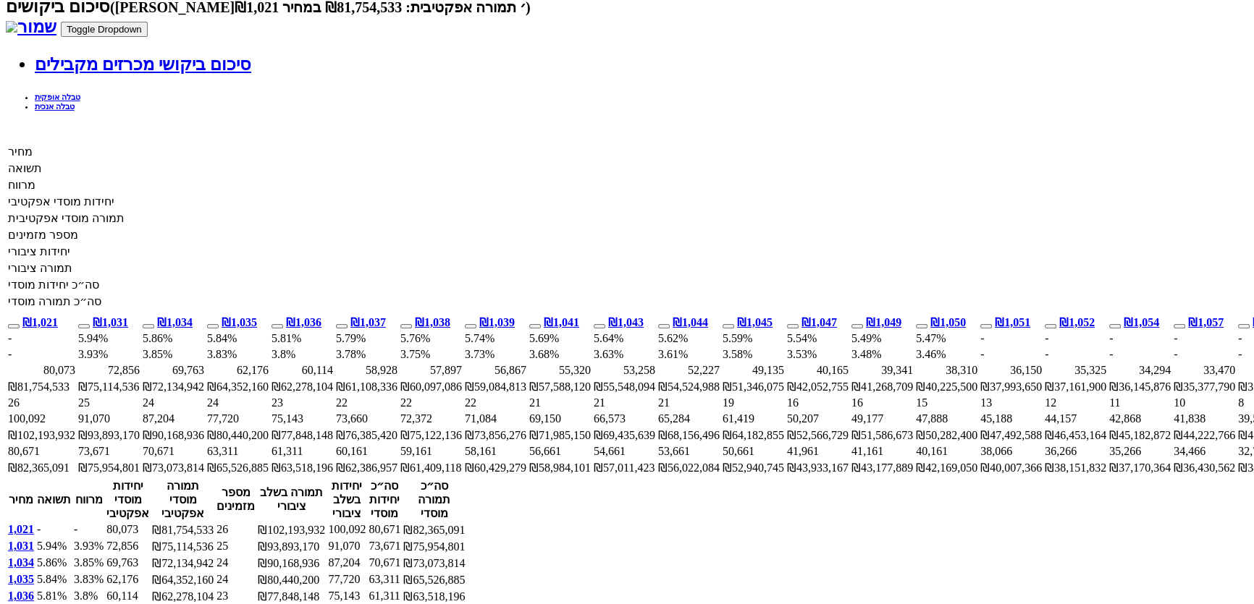
scroll to position [986, 0]
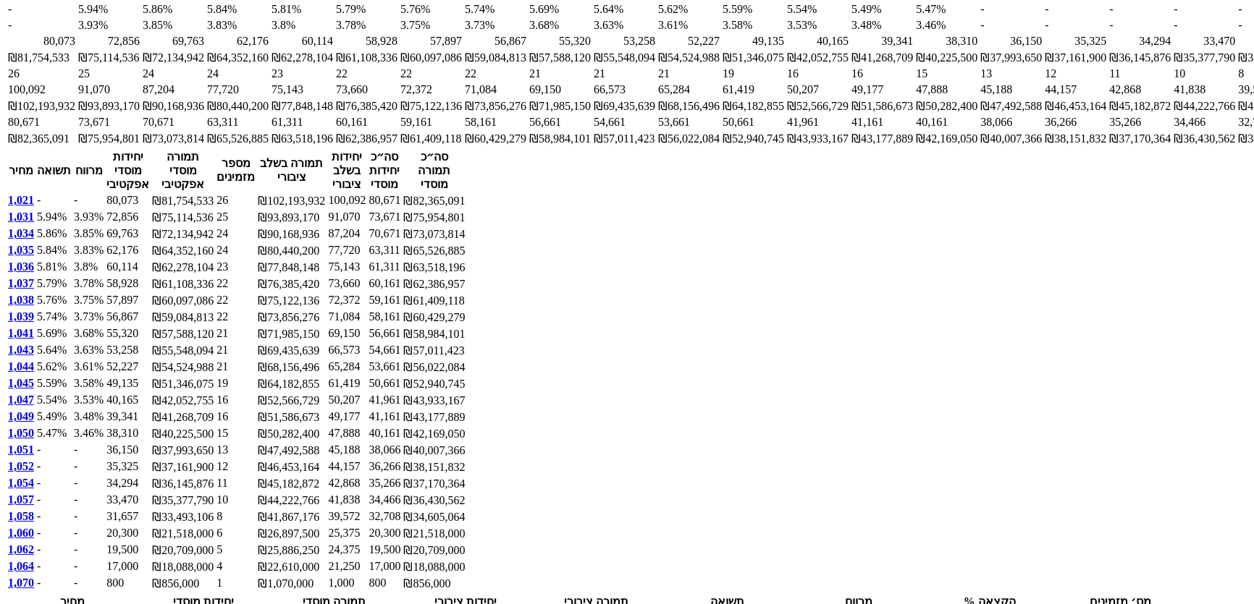
scroll to position [1316, 0]
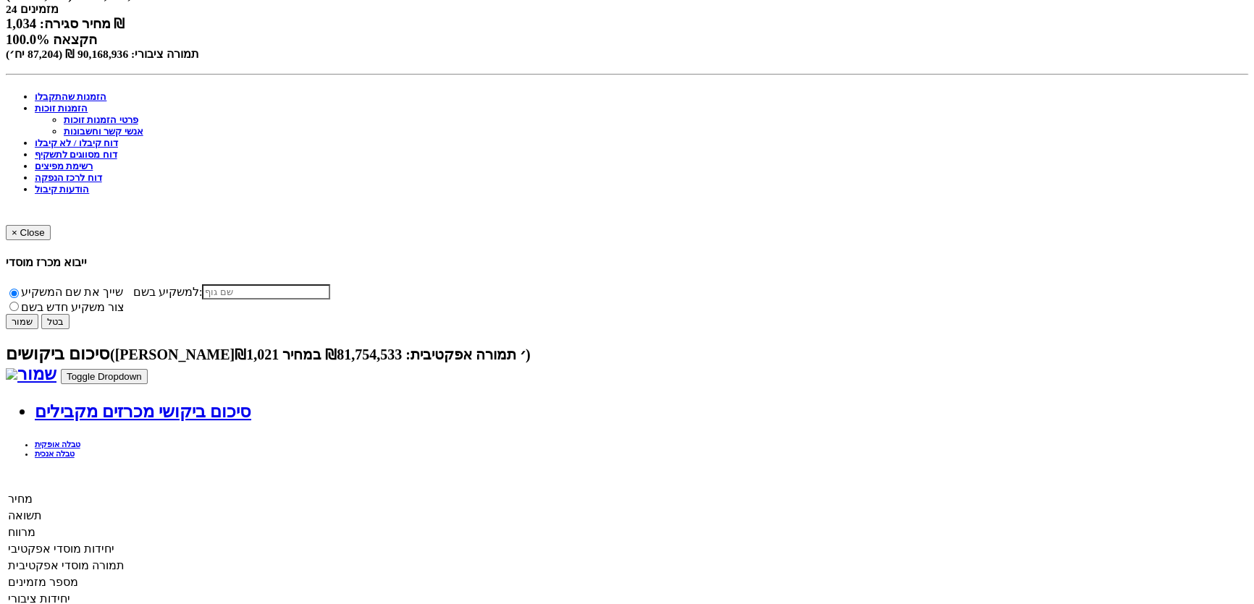
scroll to position [47, 0]
